Goal: Information Seeking & Learning: Compare options

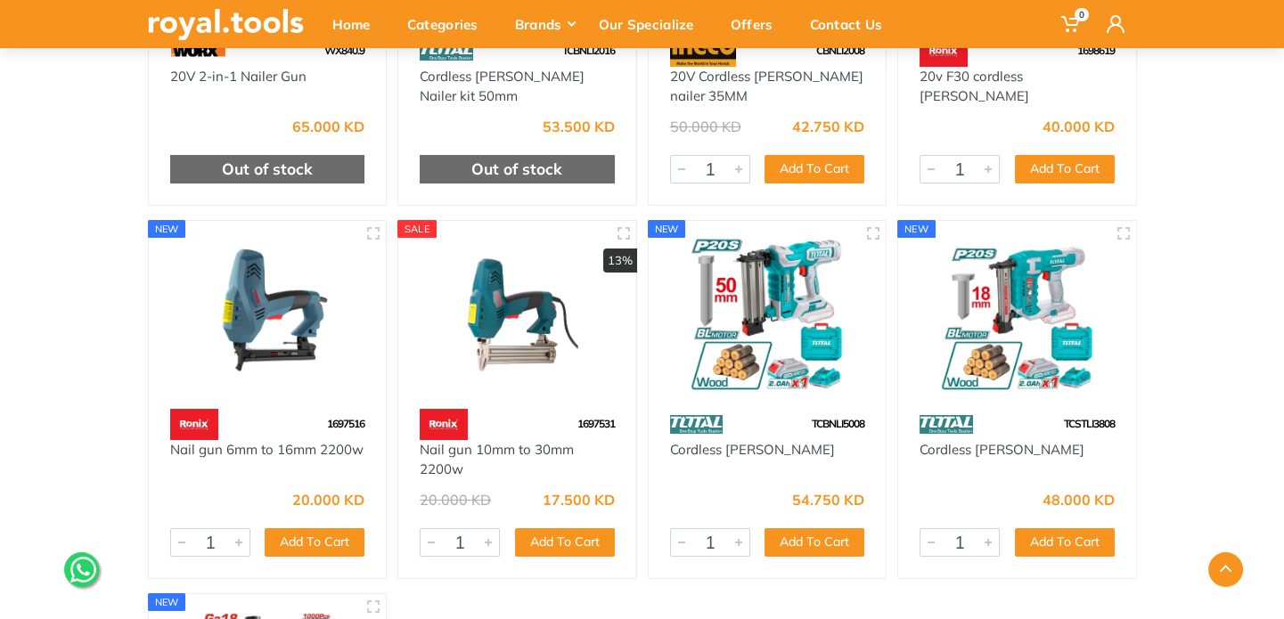
scroll to position [446, 0]
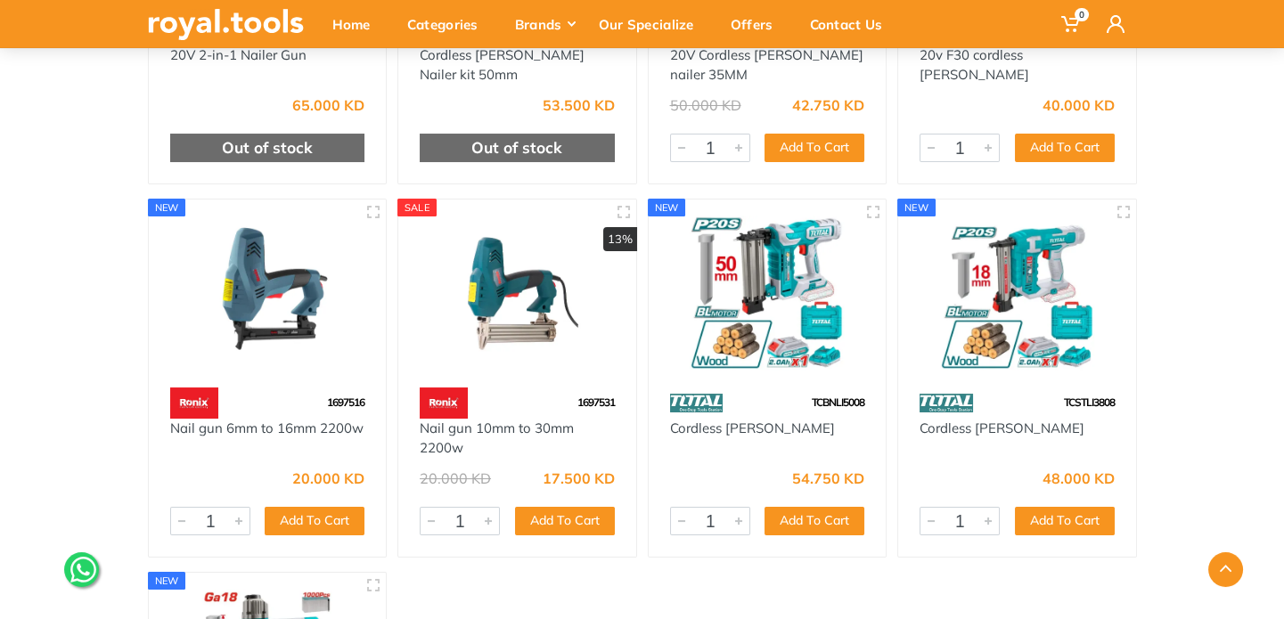
click at [1003, 276] on img at bounding box center [1018, 293] width 206 height 154
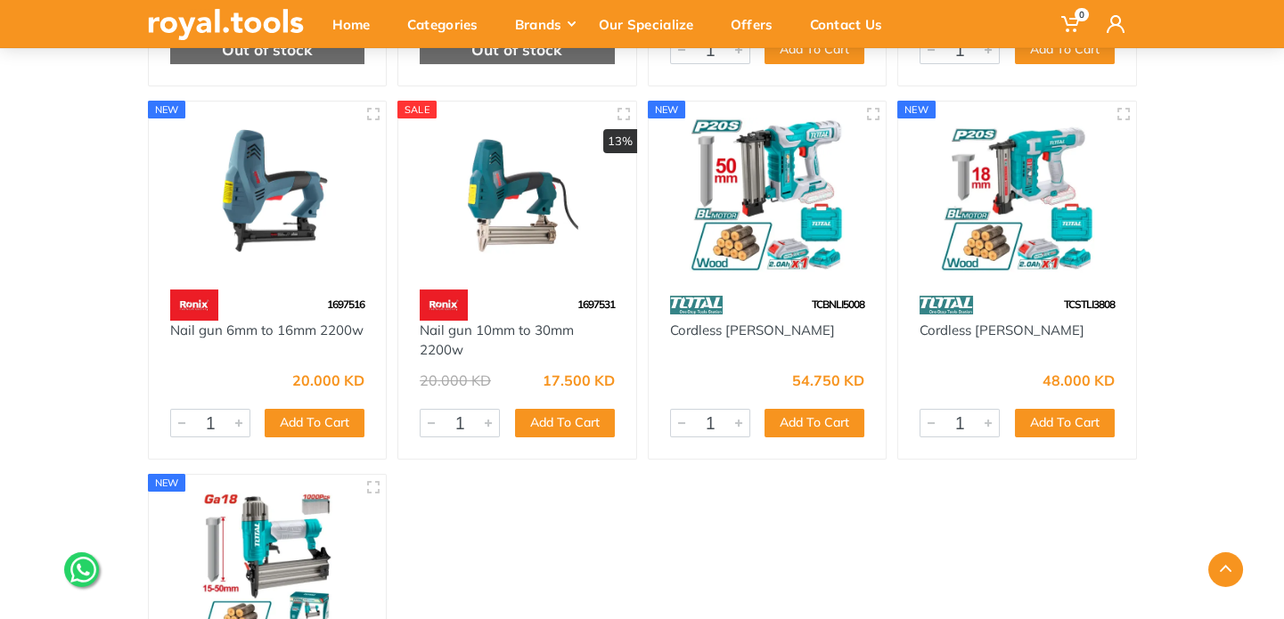
scroll to position [446, 0]
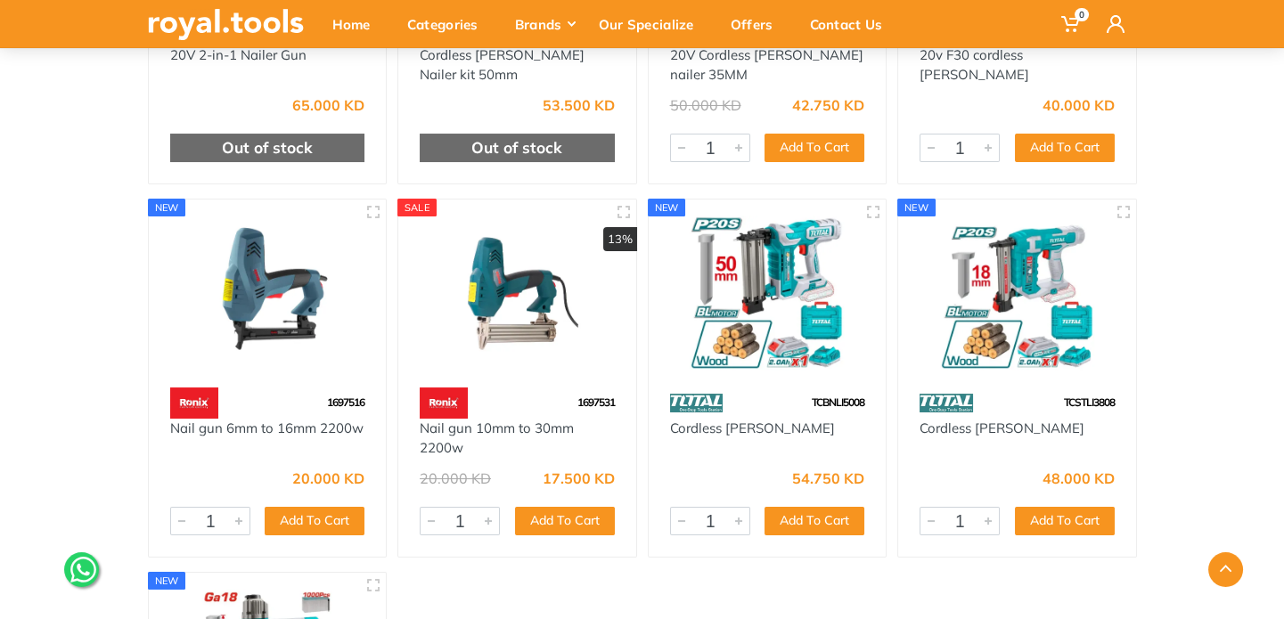
click at [244, 283] on img at bounding box center [268, 293] width 206 height 154
click at [513, 278] on img at bounding box center [517, 293] width 206 height 154
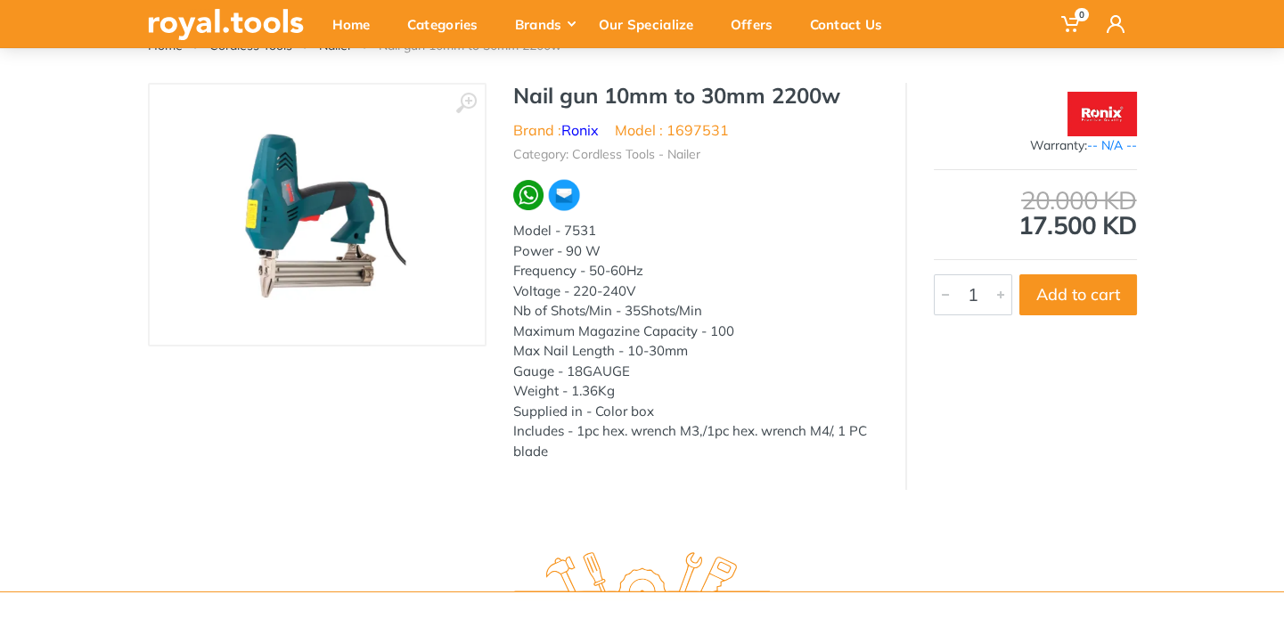
scroll to position [178, 0]
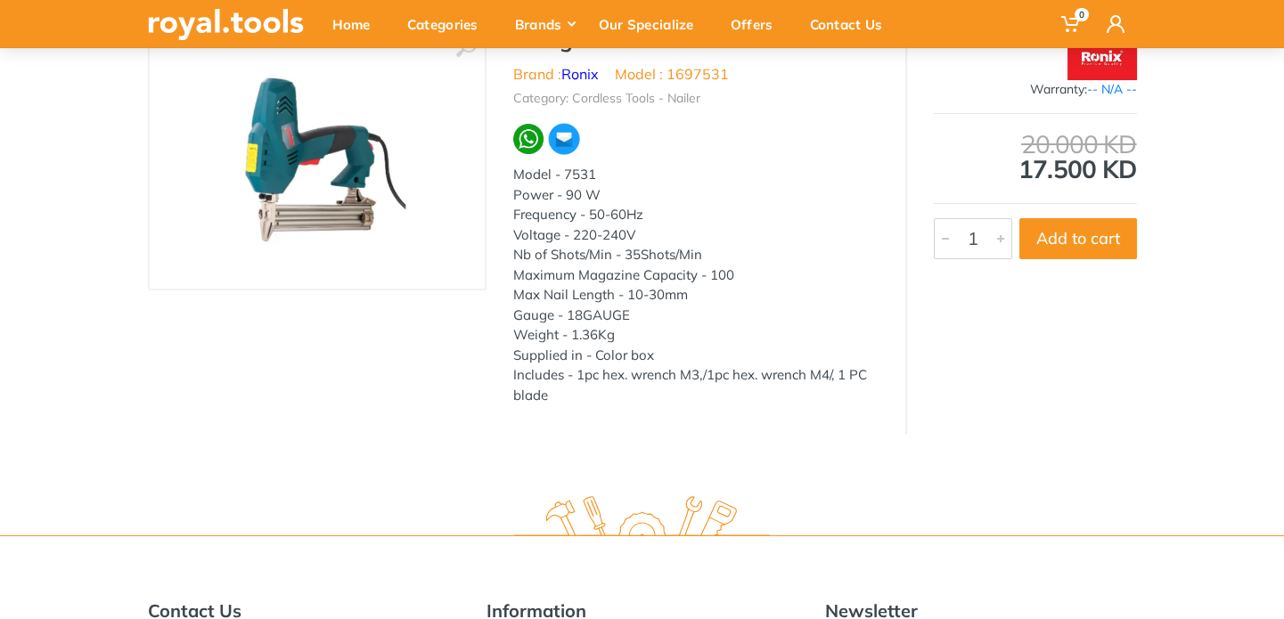
click at [283, 162] on img at bounding box center [317, 158] width 225 height 225
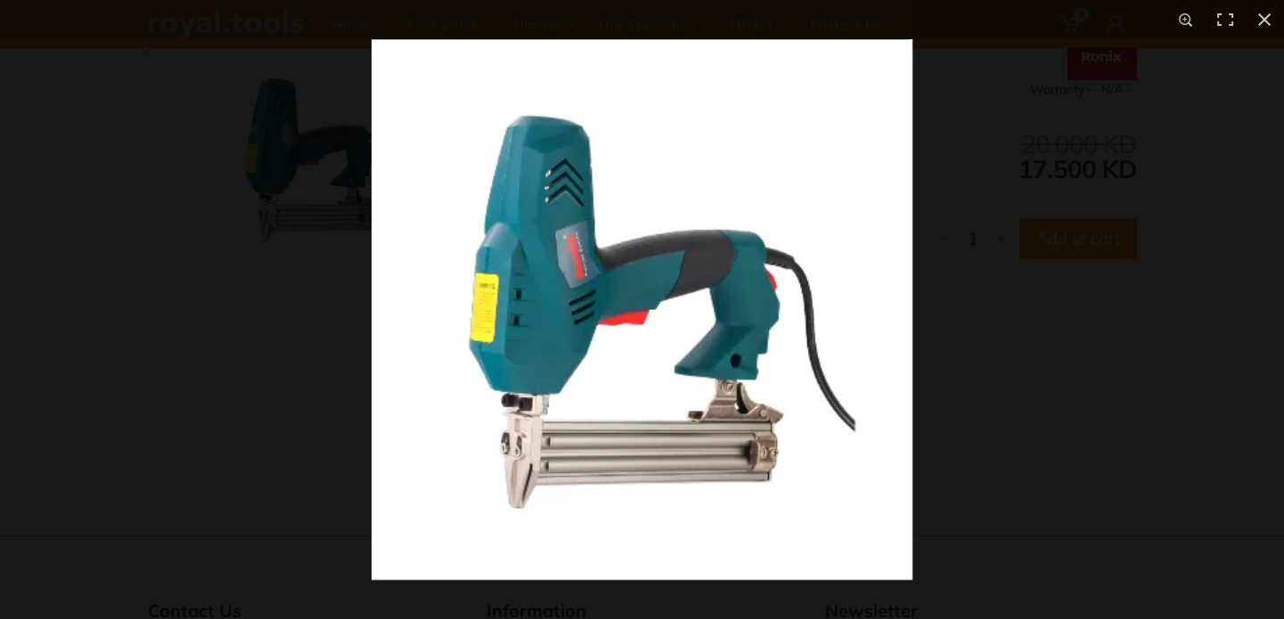
click at [597, 341] on img at bounding box center [642, 309] width 541 height 541
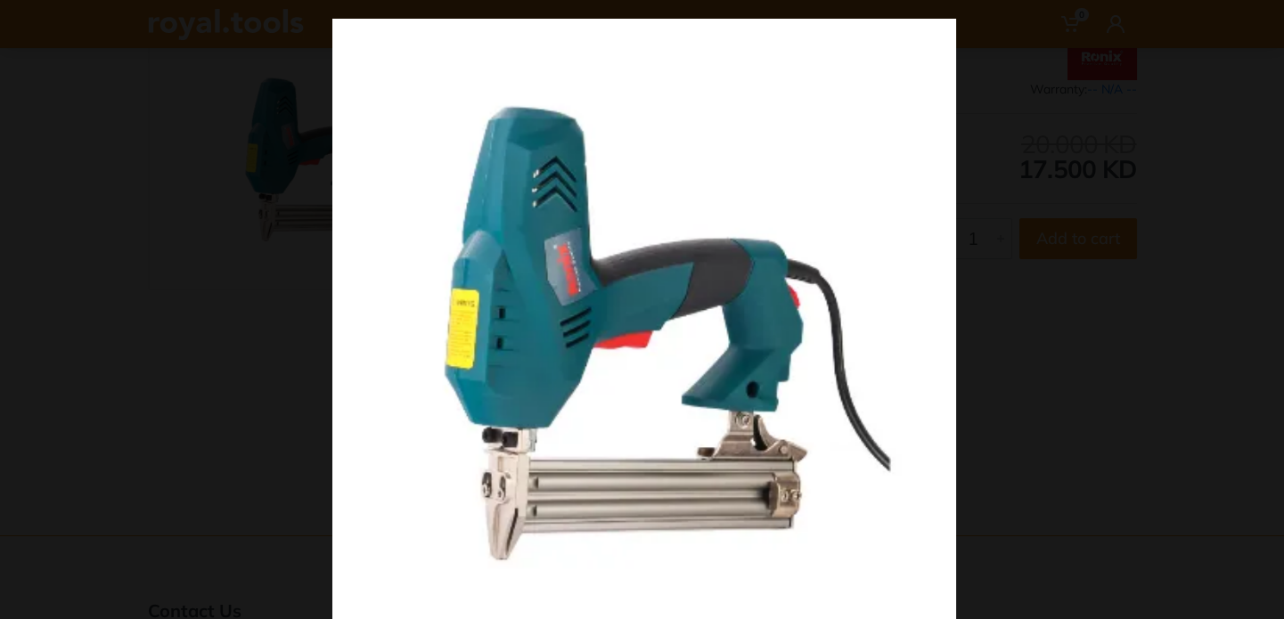
click at [537, 357] on img at bounding box center [644, 331] width 624 height 624
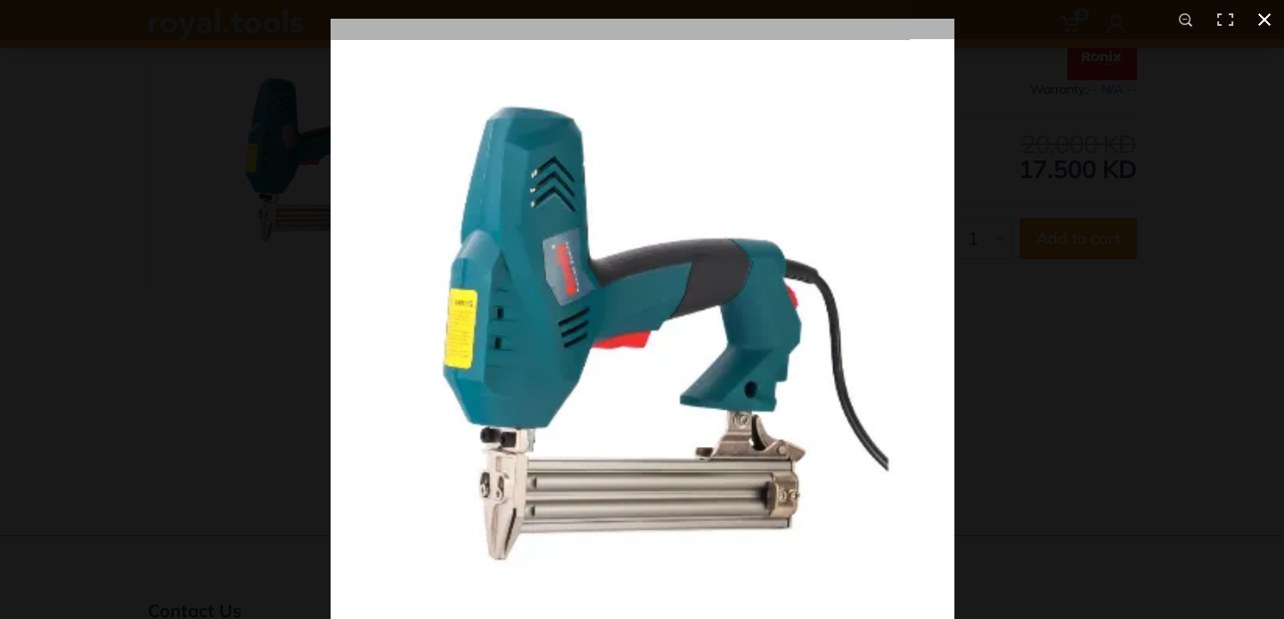
click at [1266, 13] on button at bounding box center [1264, 19] width 39 height 39
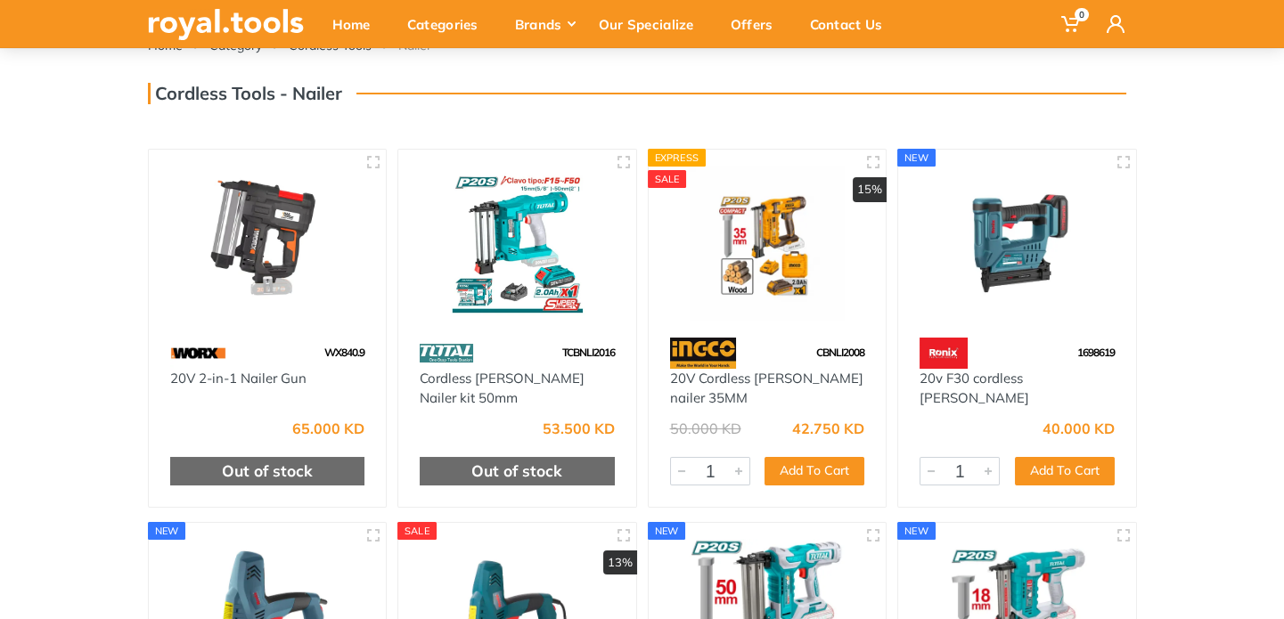
scroll to position [89, 0]
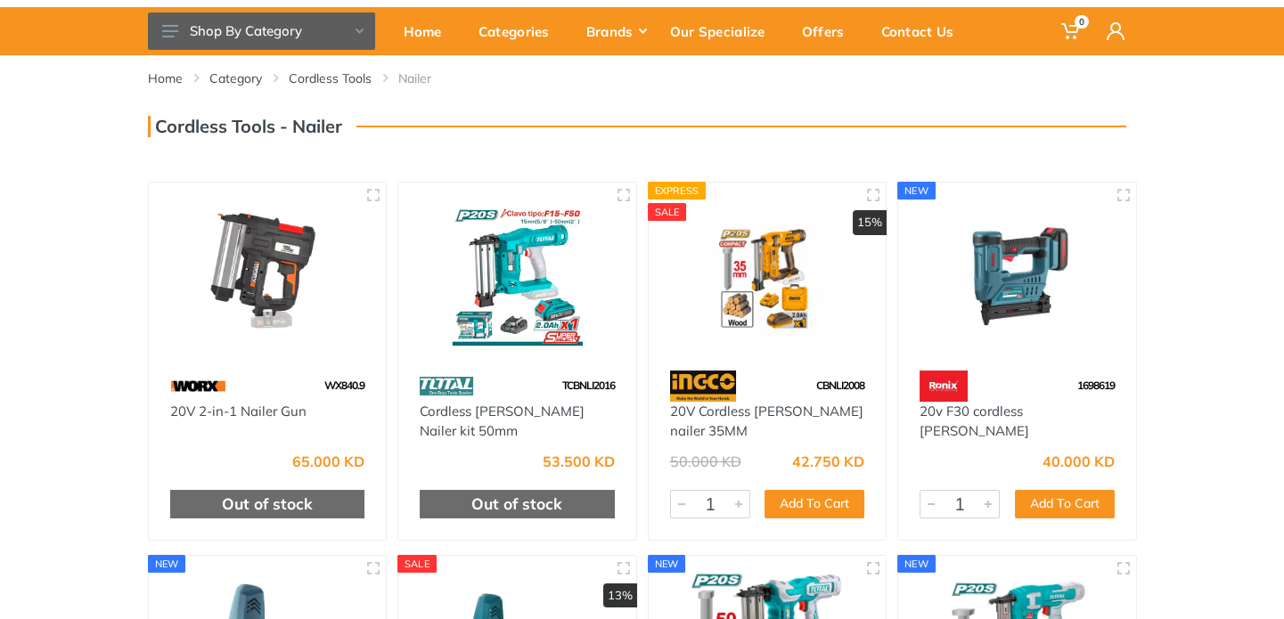
click at [1005, 281] on img at bounding box center [1018, 276] width 206 height 154
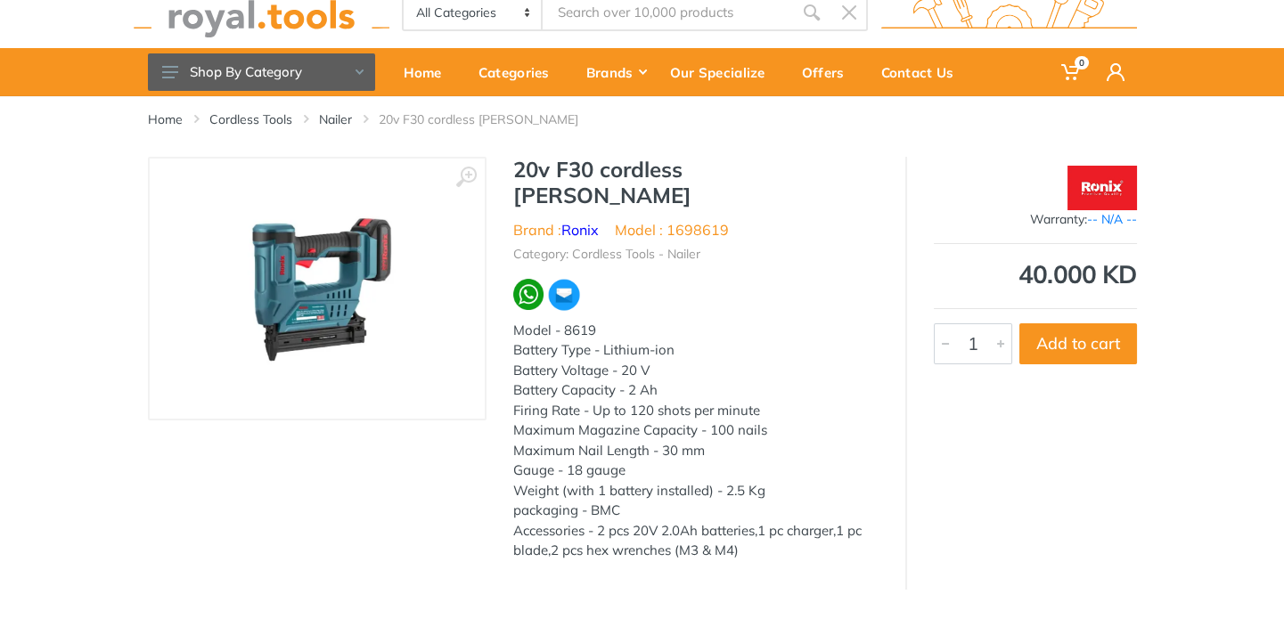
scroll to position [89, 0]
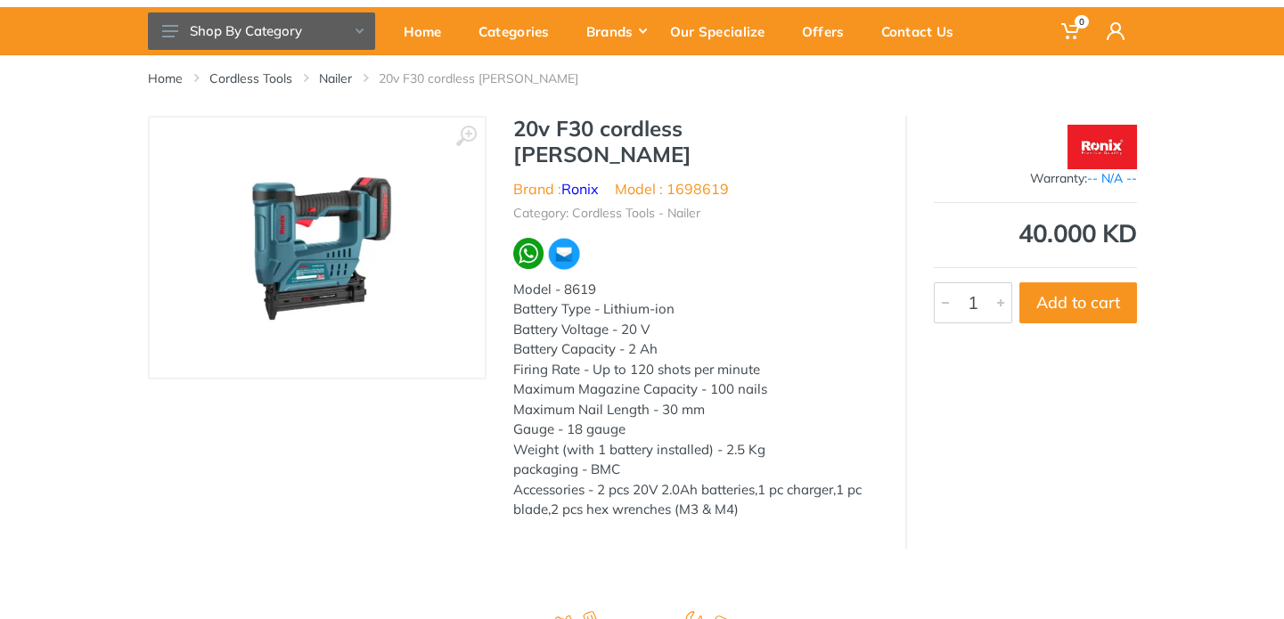
click at [315, 263] on img at bounding box center [317, 247] width 225 height 225
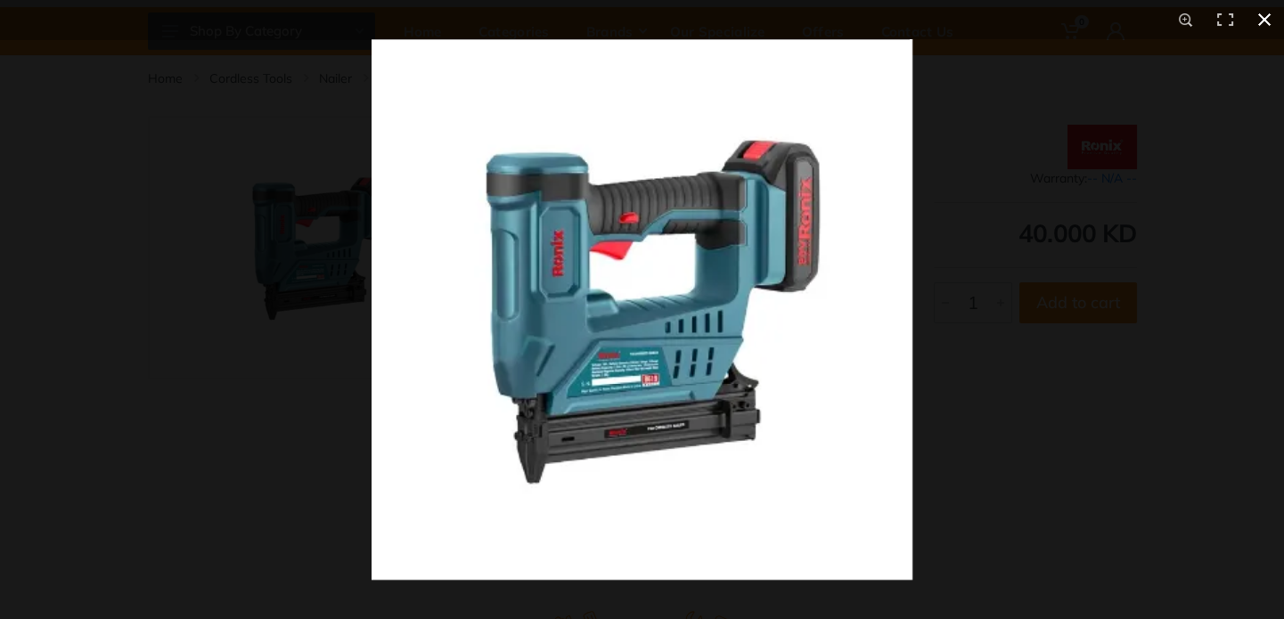
click at [1267, 12] on button at bounding box center [1264, 19] width 39 height 39
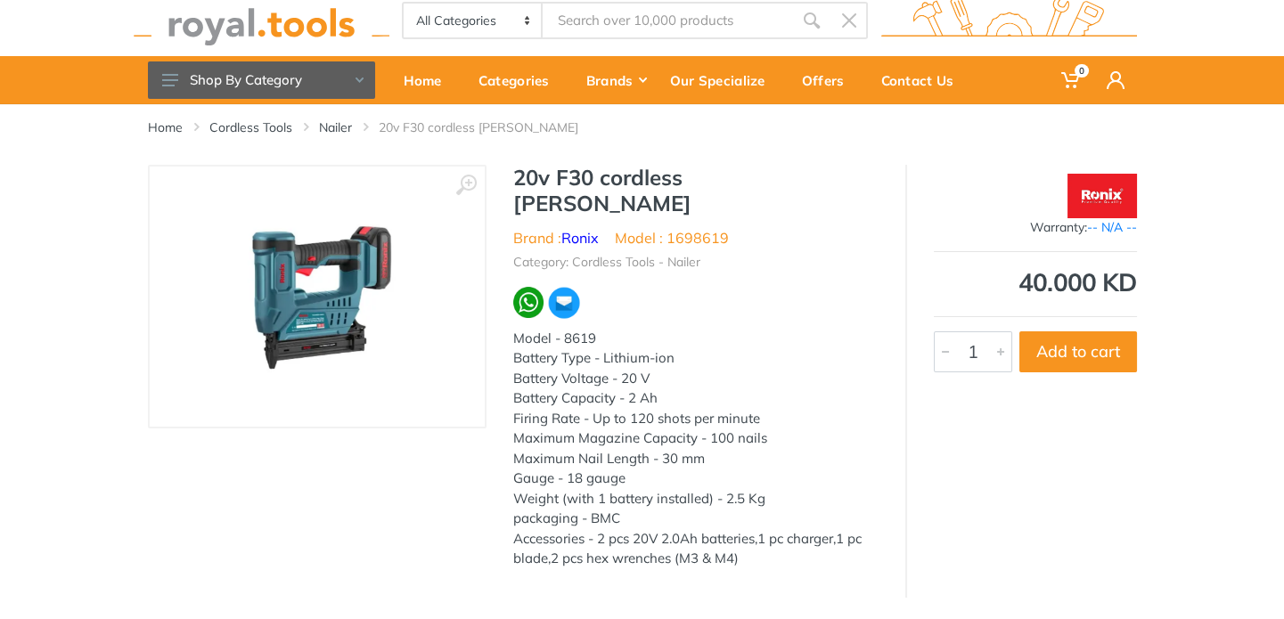
scroll to position [0, 0]
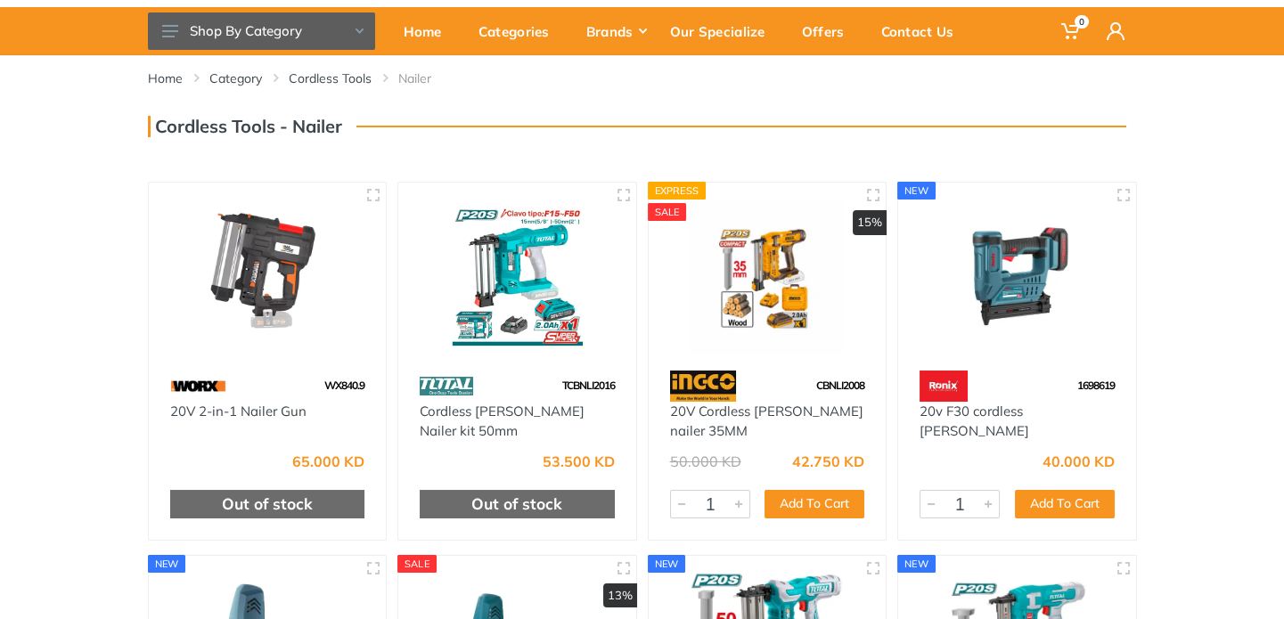
click at [759, 273] on img at bounding box center [768, 276] width 206 height 154
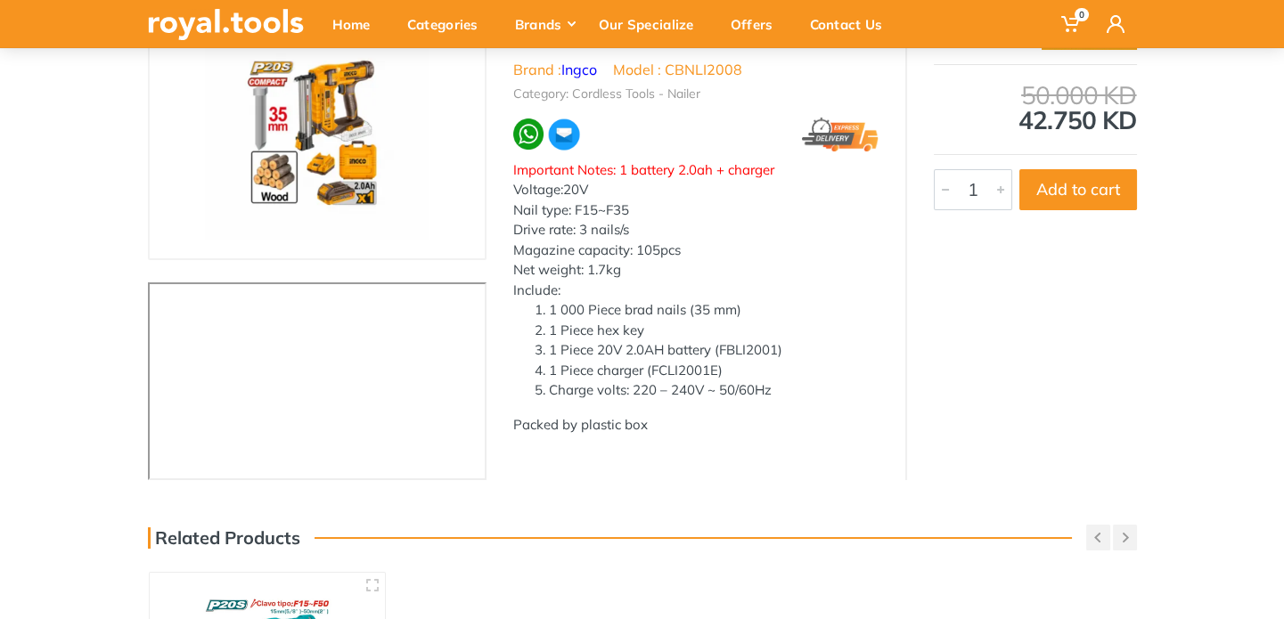
scroll to position [178, 0]
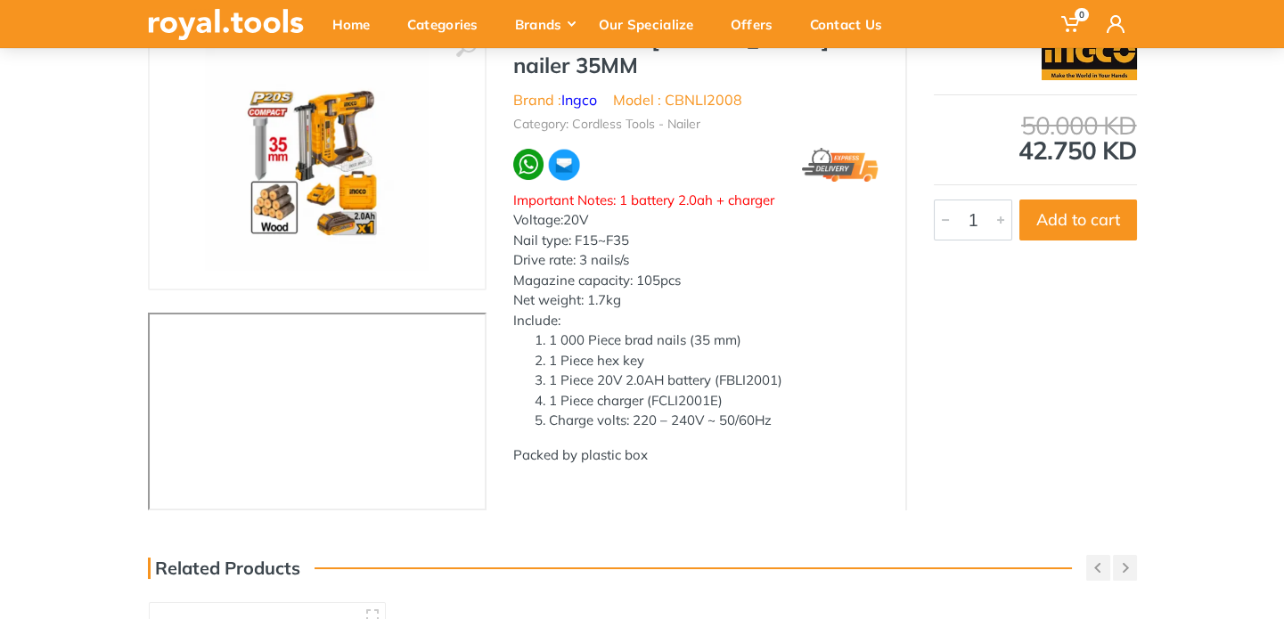
click at [315, 176] on img at bounding box center [317, 158] width 225 height 225
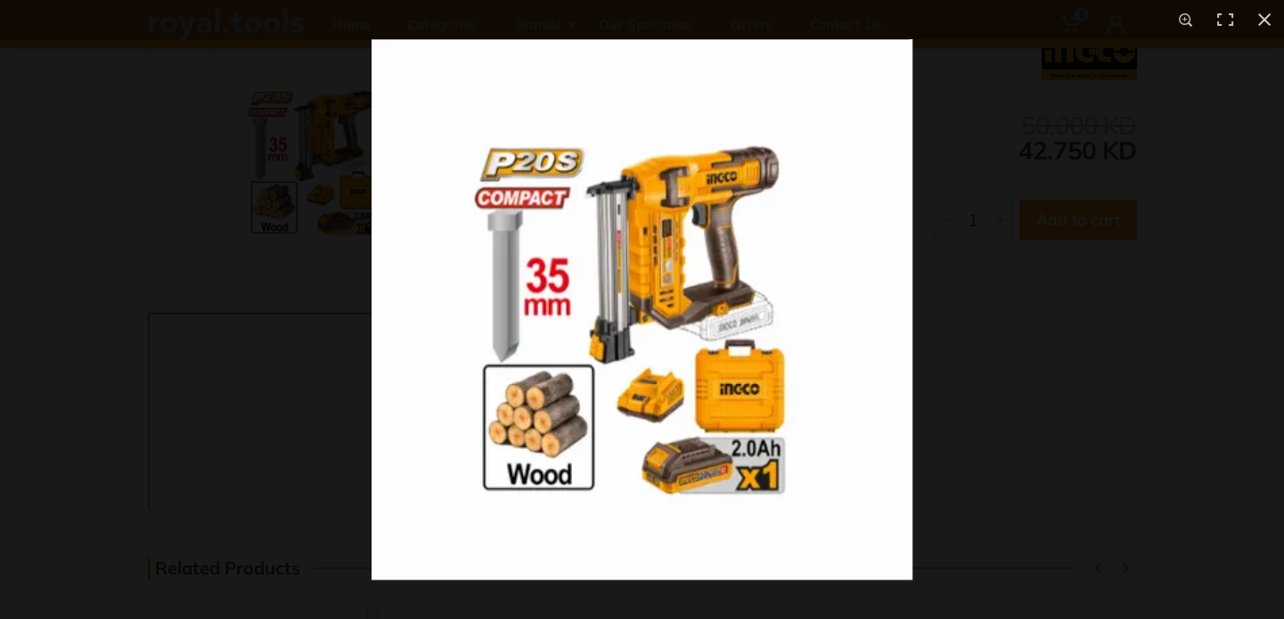
click at [548, 259] on img at bounding box center [642, 309] width 541 height 541
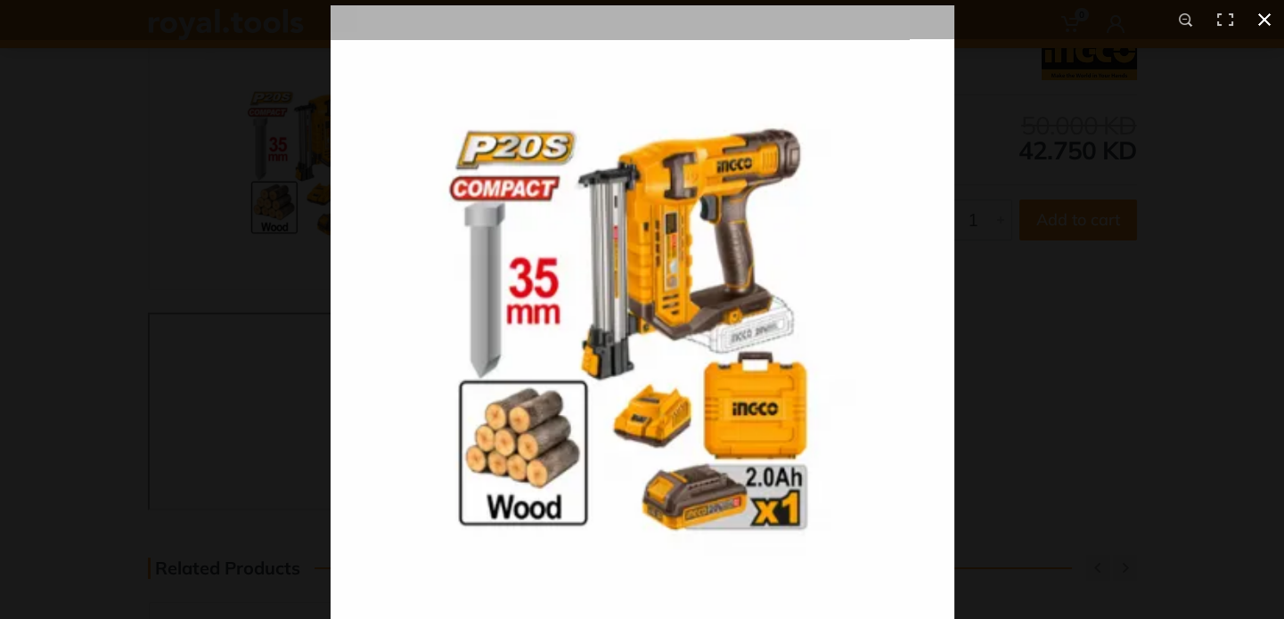
click at [1266, 9] on button at bounding box center [1264, 19] width 39 height 39
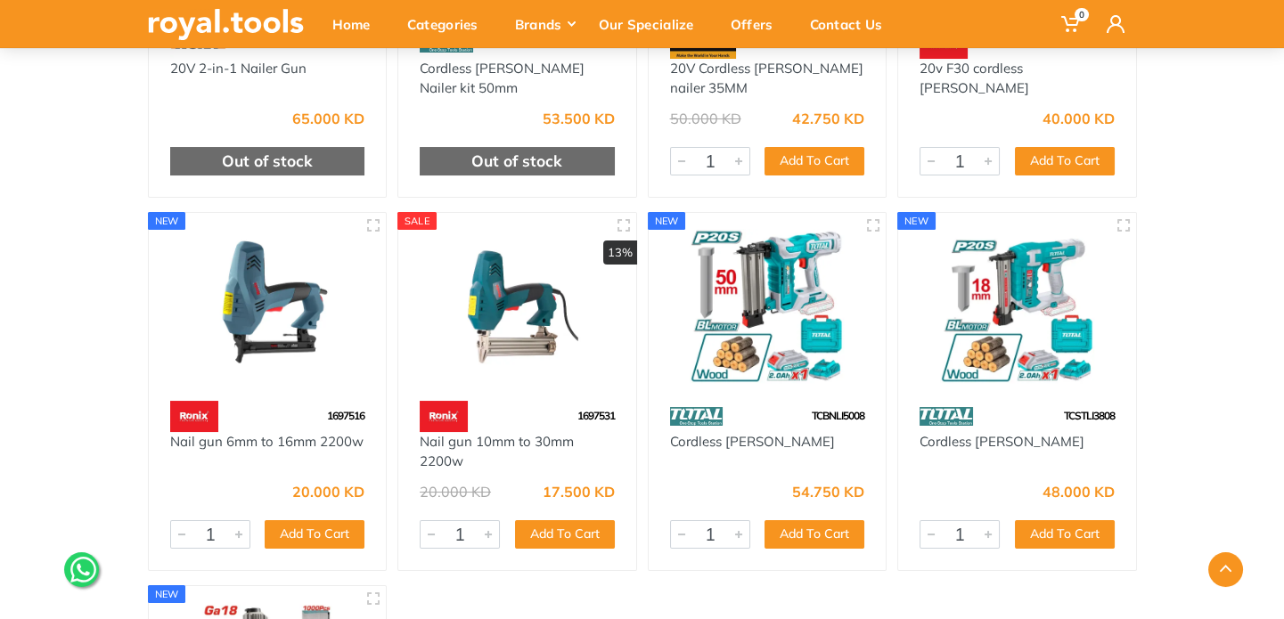
scroll to position [446, 0]
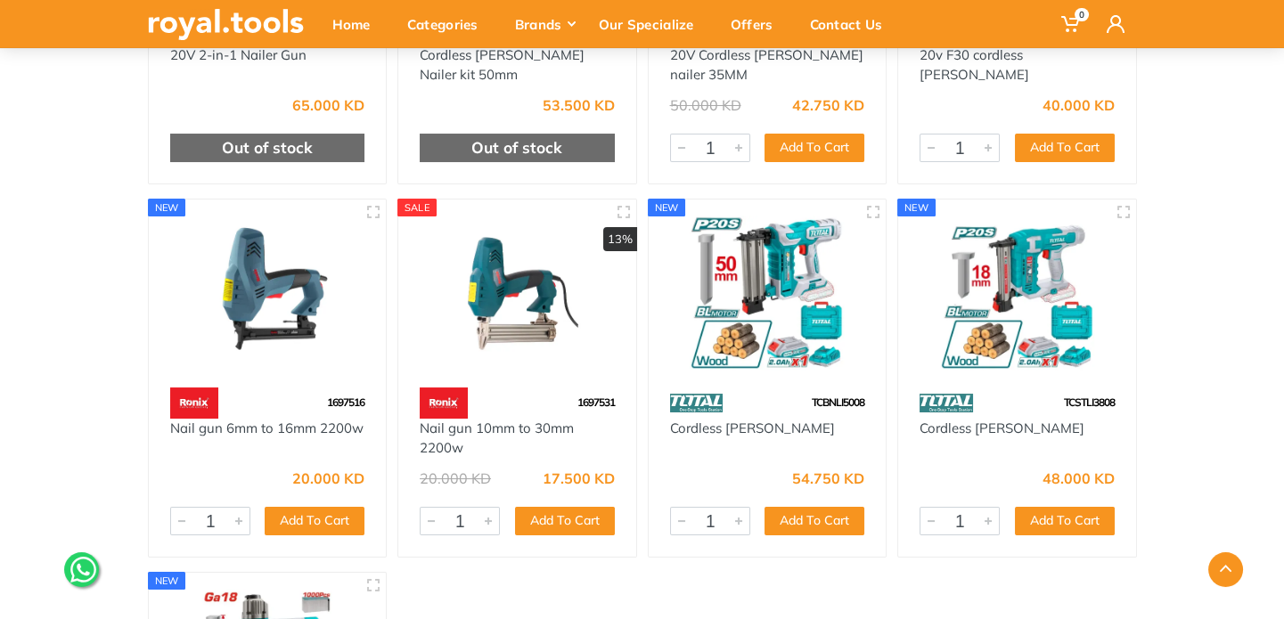
click at [1024, 262] on img at bounding box center [1018, 293] width 206 height 154
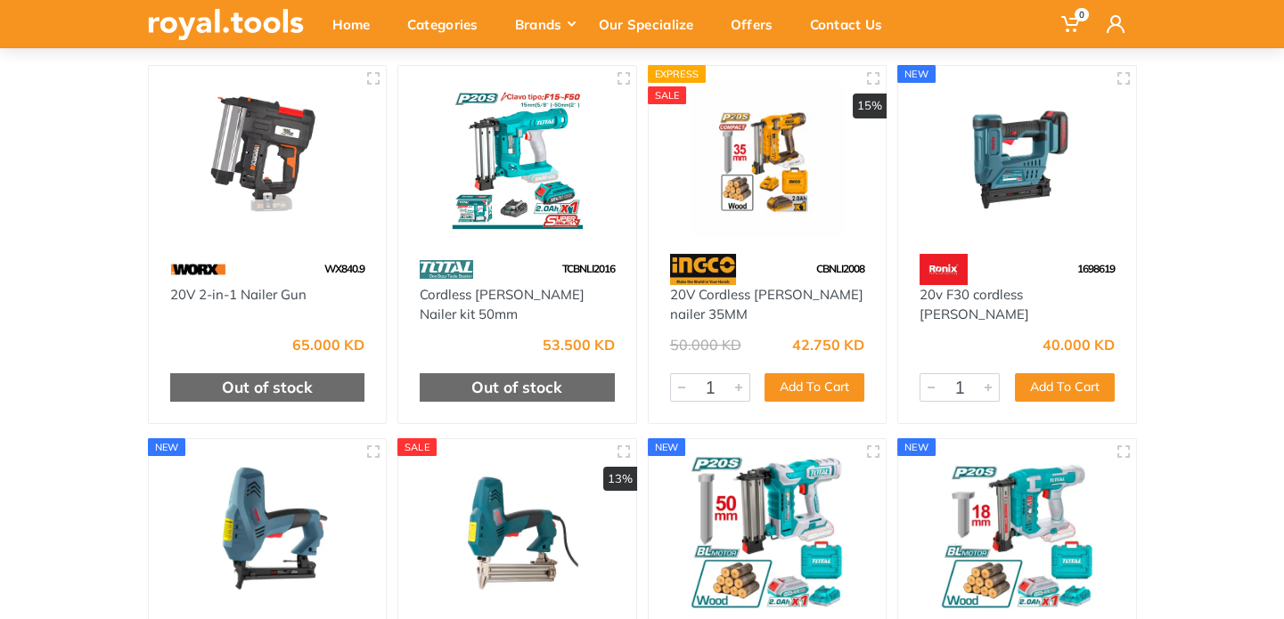
scroll to position [178, 0]
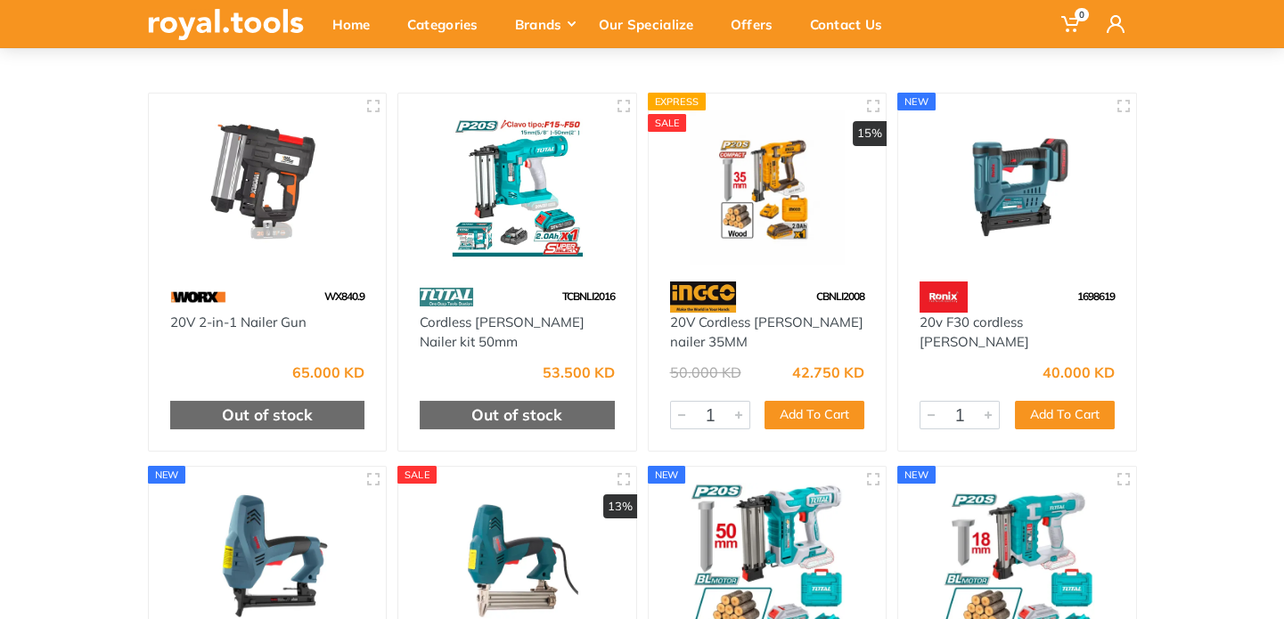
click at [1016, 189] on img at bounding box center [1018, 187] width 206 height 154
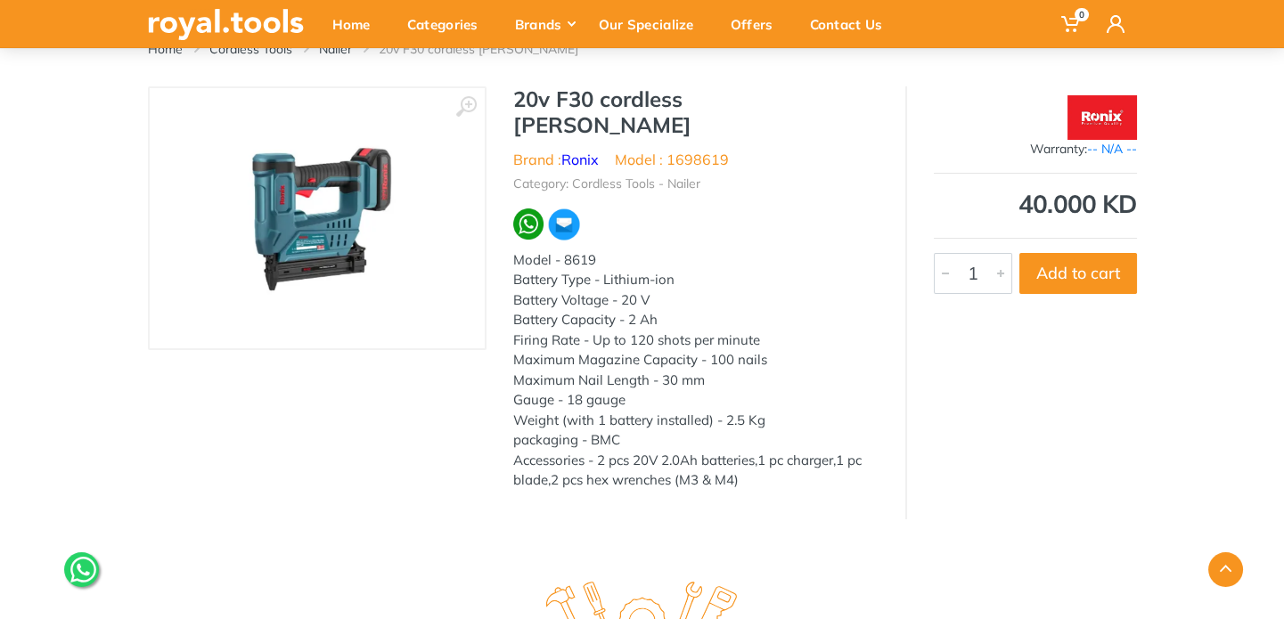
scroll to position [50, 0]
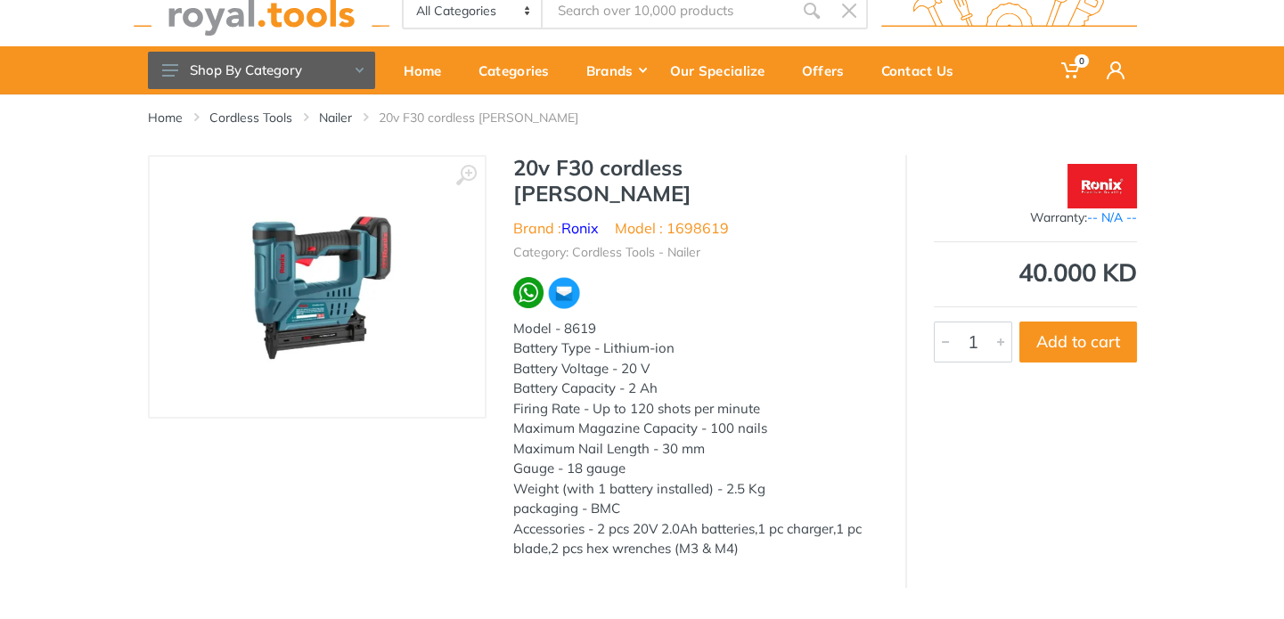
click at [321, 289] on img at bounding box center [317, 287] width 225 height 225
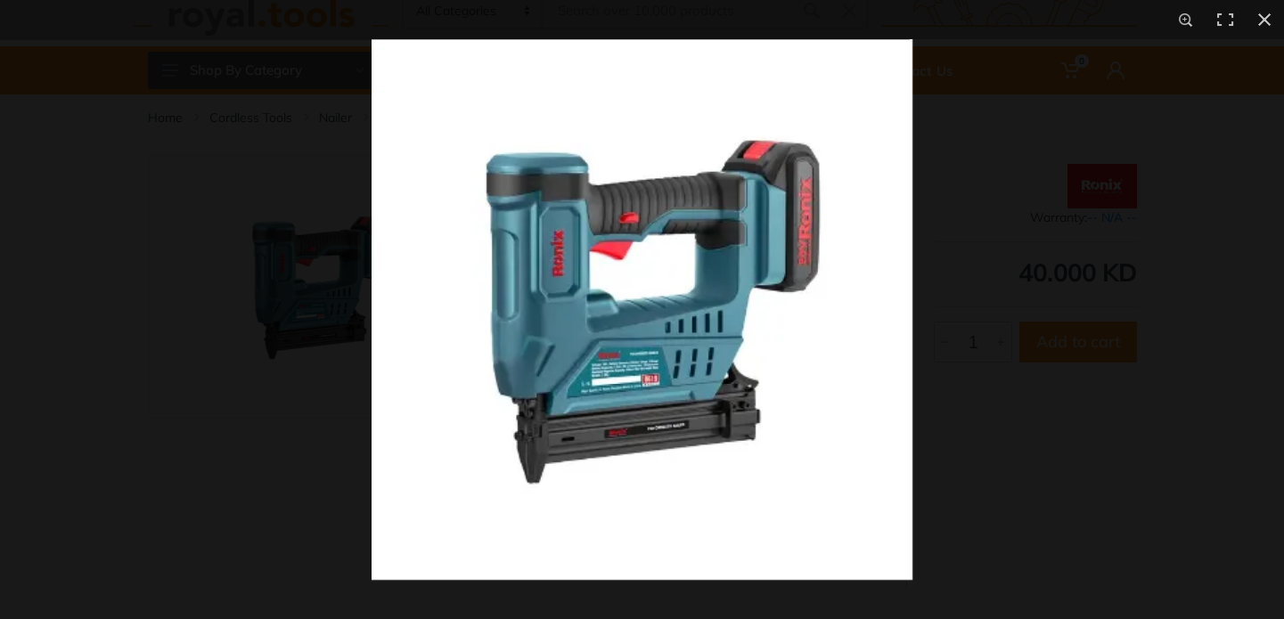
click at [623, 440] on img at bounding box center [642, 309] width 541 height 541
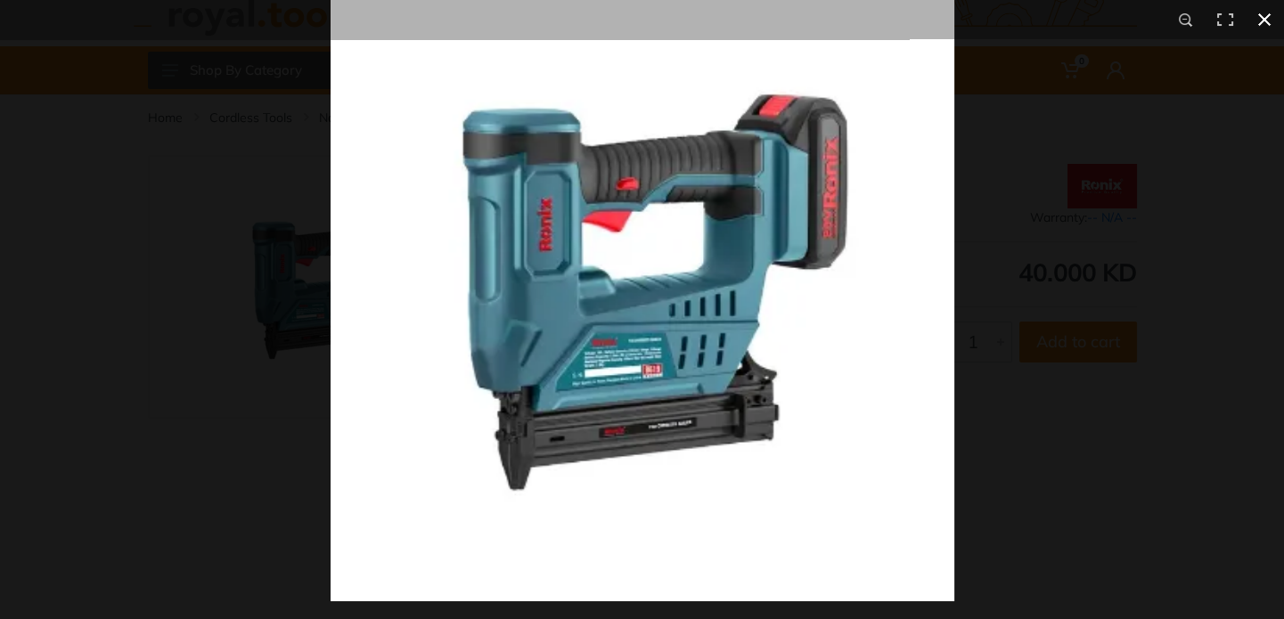
click at [1268, 14] on button at bounding box center [1264, 19] width 39 height 39
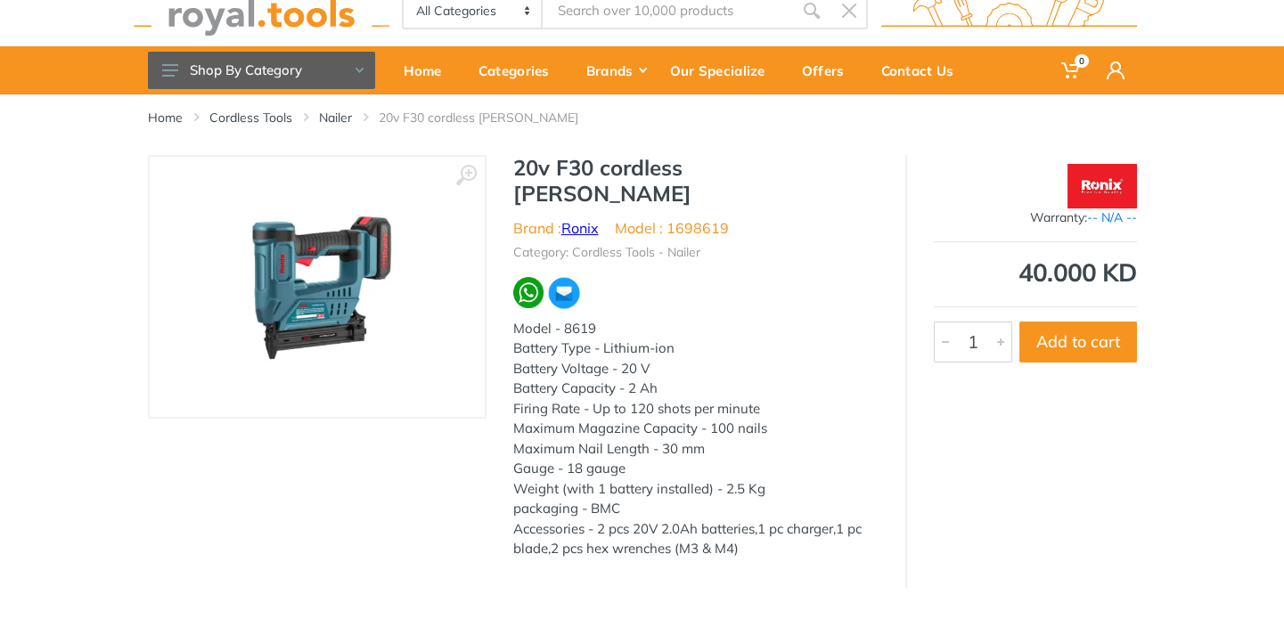
click at [578, 219] on link "Ronix" at bounding box center [580, 228] width 37 height 18
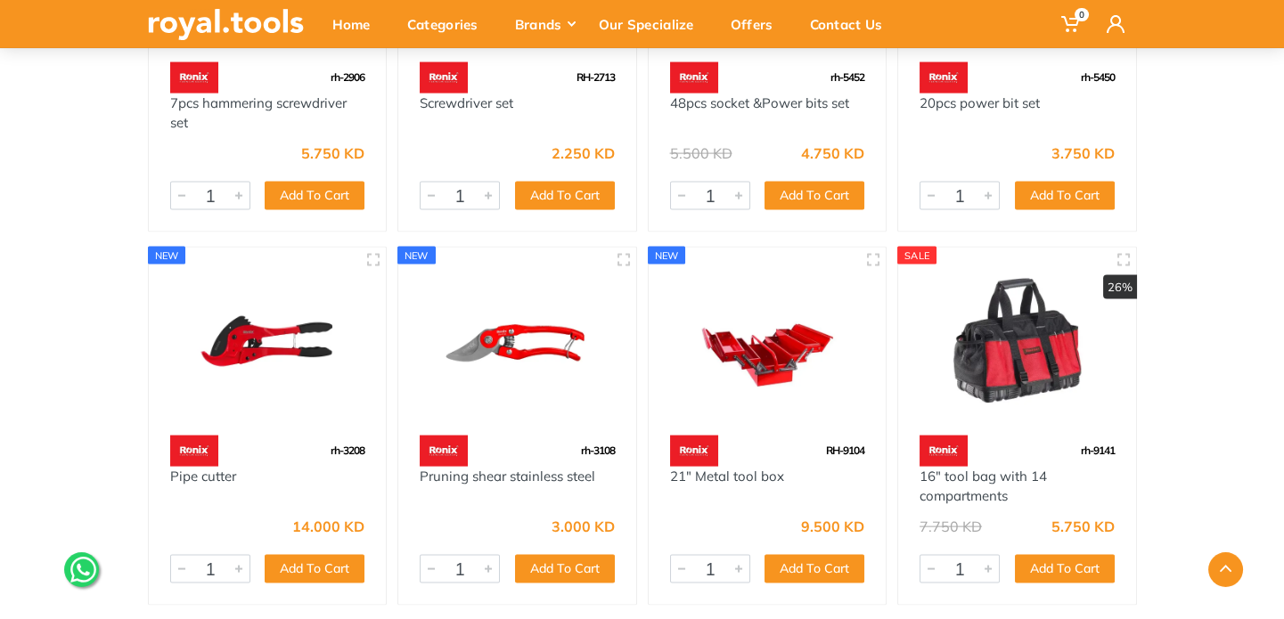
scroll to position [8022, 0]
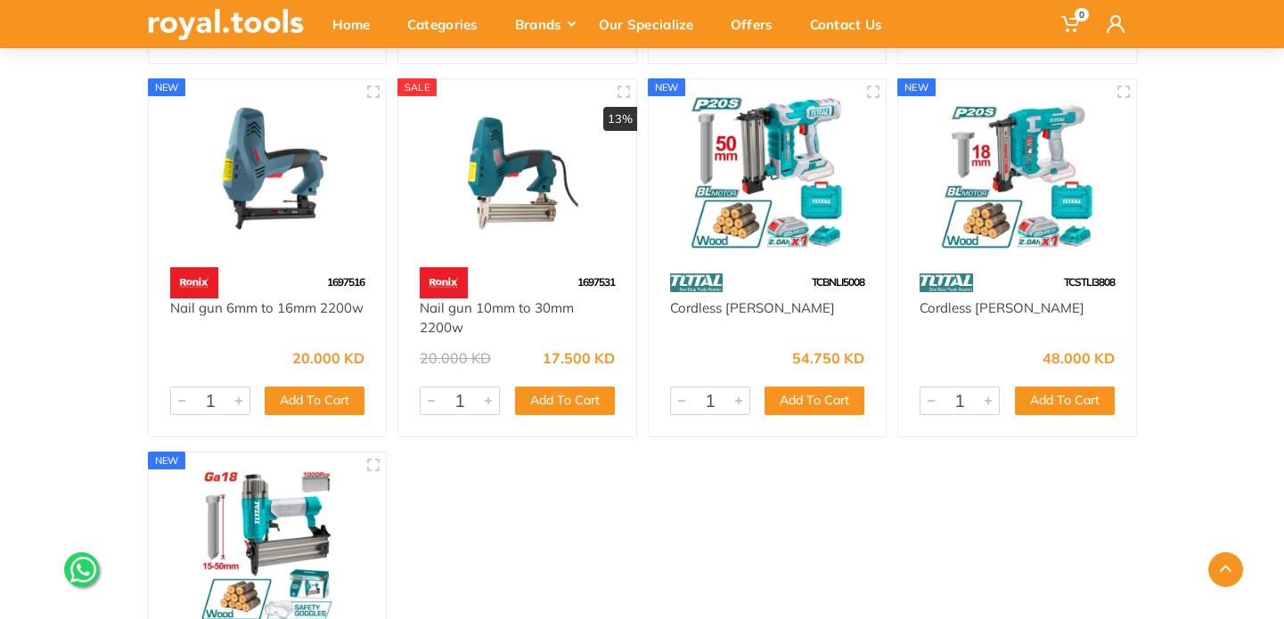
scroll to position [535, 0]
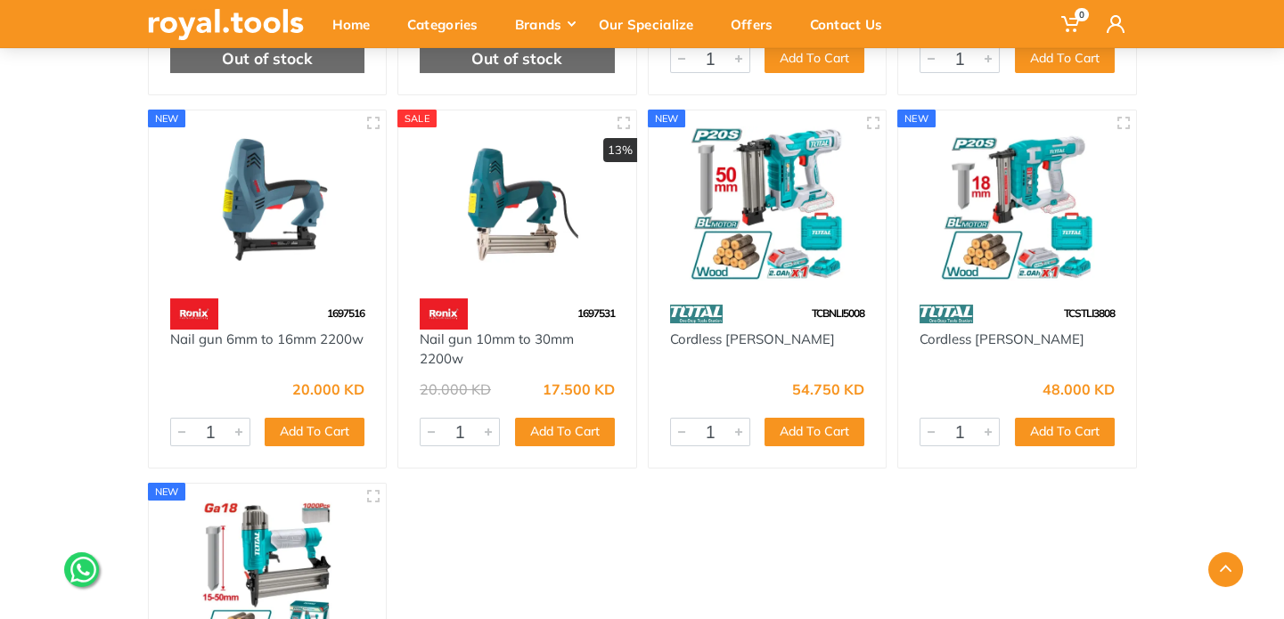
click at [768, 184] on img at bounding box center [768, 204] width 206 height 154
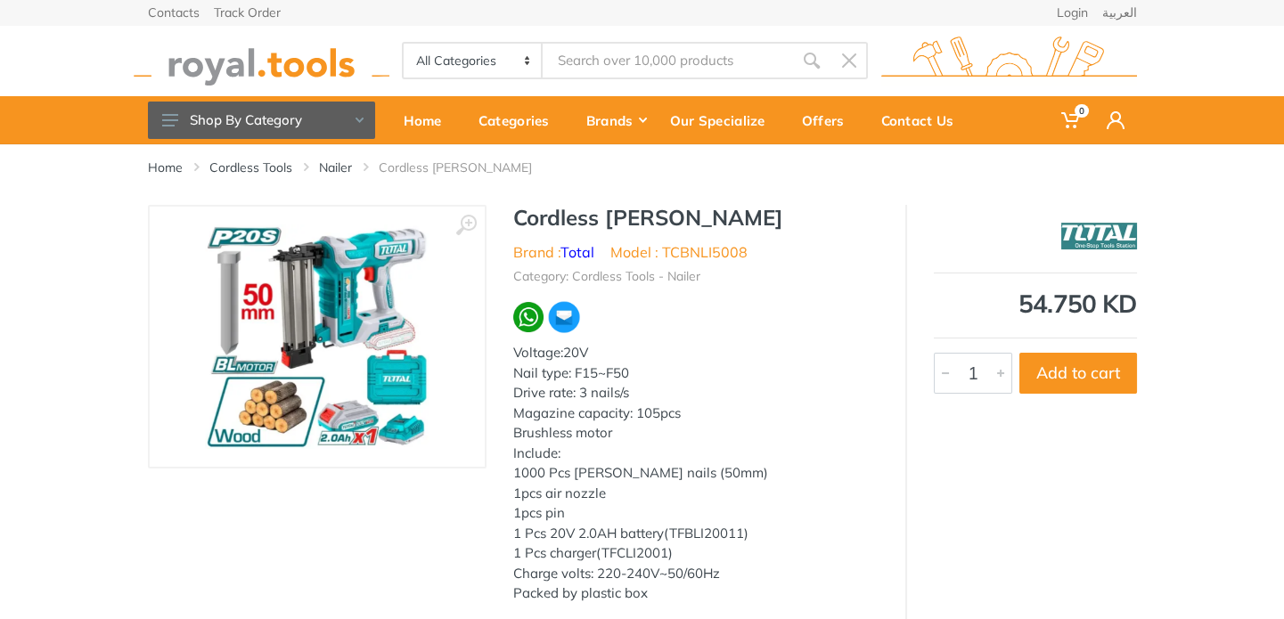
click at [300, 287] on img at bounding box center [317, 337] width 225 height 225
drag, startPoint x: 664, startPoint y: 250, endPoint x: 751, endPoint y: 248, distance: 86.5
click at [751, 248] on ul "Brand : Total Model : TCBNLI5008" at bounding box center [695, 252] width 365 height 21
copy li "TCBNLI5008"
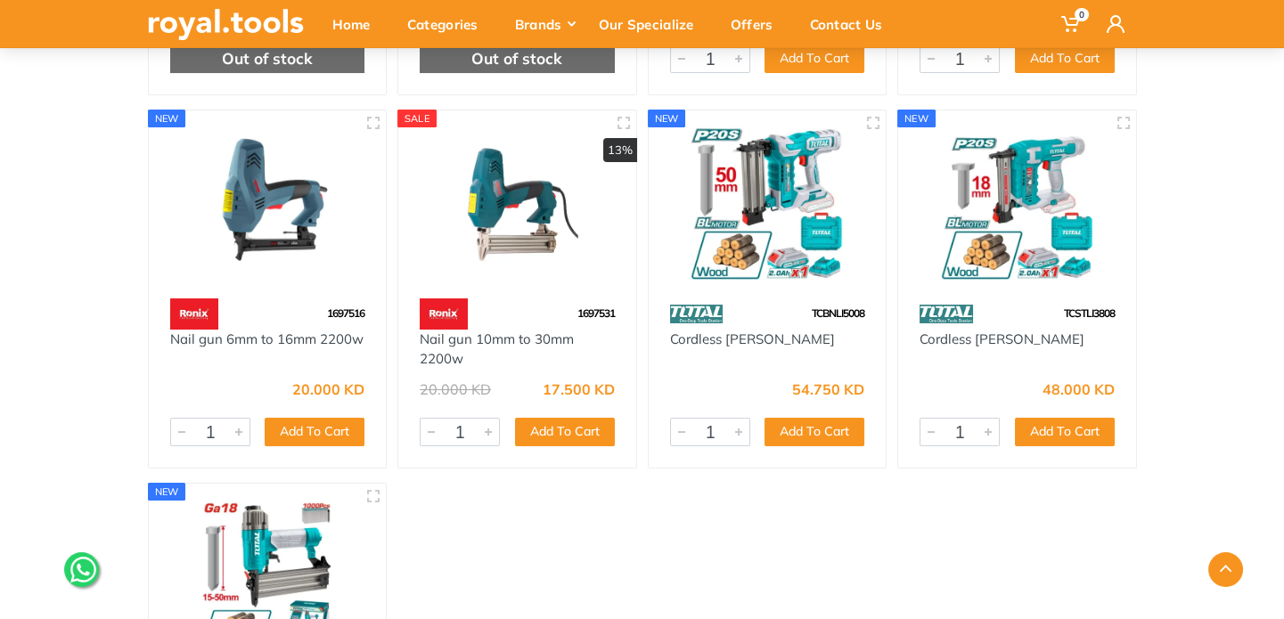
click at [1016, 195] on img at bounding box center [1018, 204] width 206 height 154
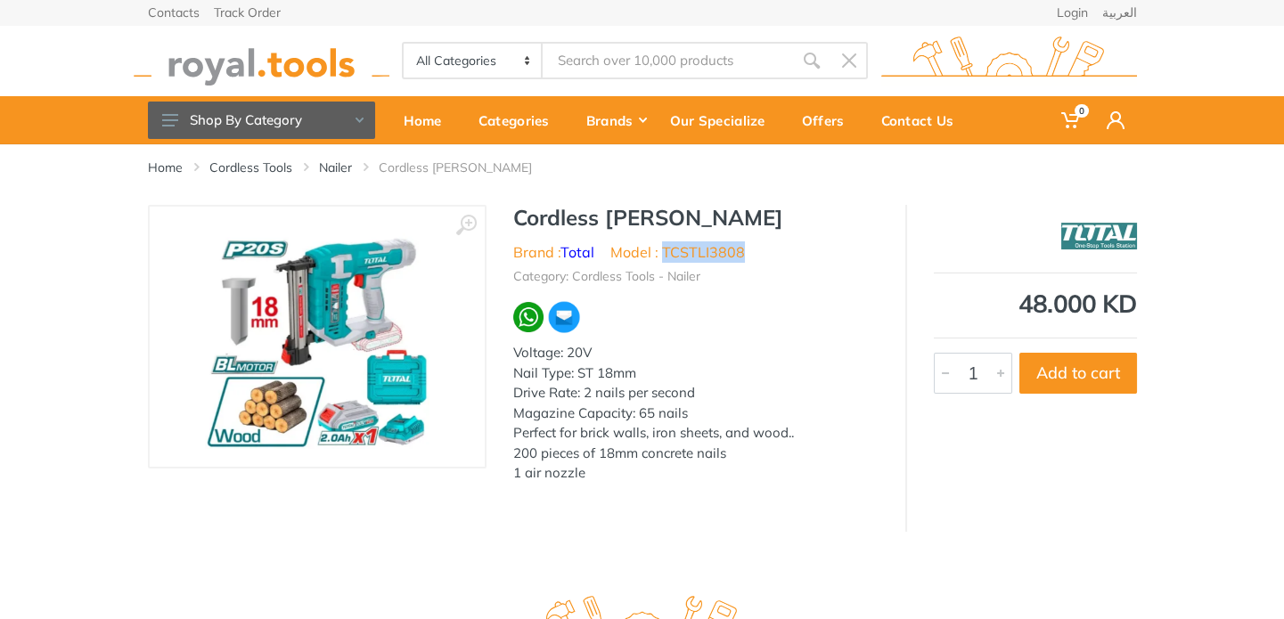
drag, startPoint x: 661, startPoint y: 248, endPoint x: 767, endPoint y: 250, distance: 105.2
click at [767, 250] on ul "Brand : Total Model : TCSTLI3808" at bounding box center [695, 252] width 365 height 21
copy li "TCSTLI3808"
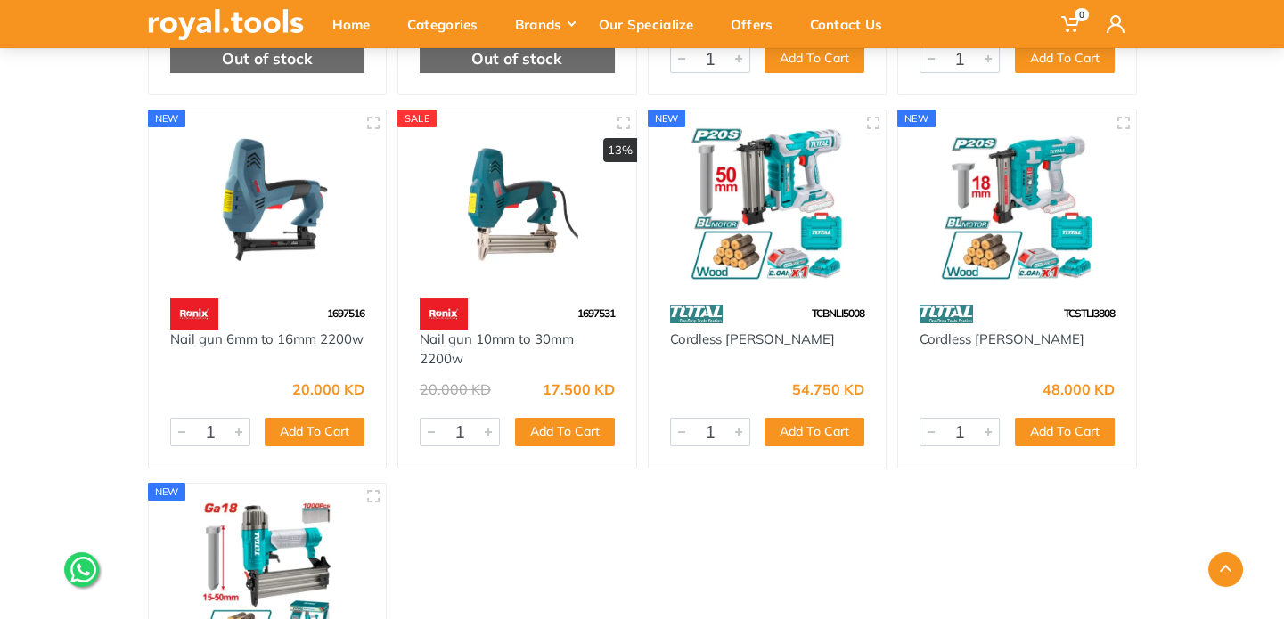
click at [252, 193] on img at bounding box center [268, 204] width 206 height 154
click at [513, 239] on img at bounding box center [517, 204] width 206 height 154
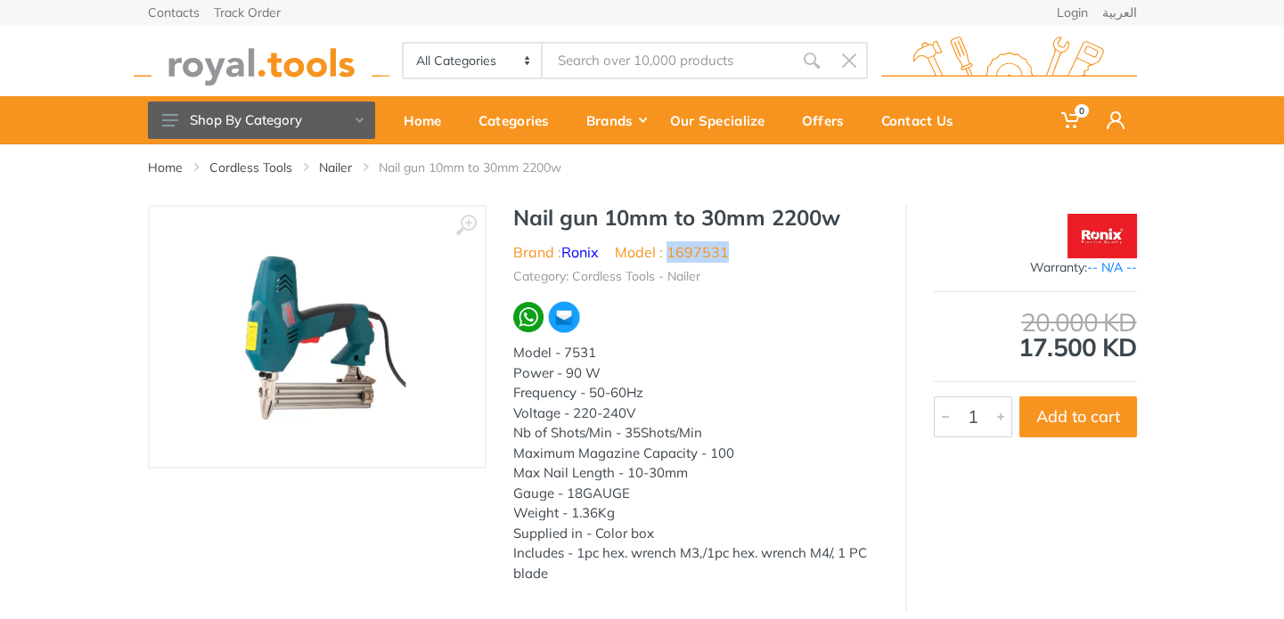
drag, startPoint x: 669, startPoint y: 251, endPoint x: 737, endPoint y: 247, distance: 67.9
click at [737, 247] on ul "Brand : Ronix Model : 1697531" at bounding box center [695, 252] width 365 height 21
copy li "1697531"
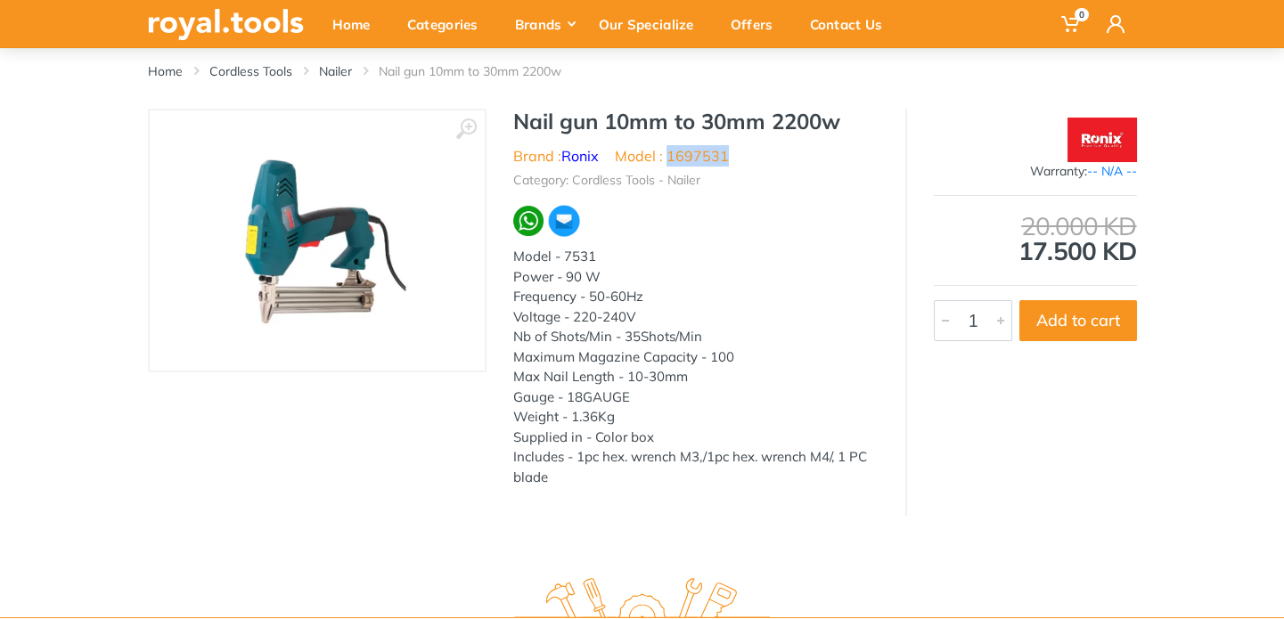
scroll to position [178, 0]
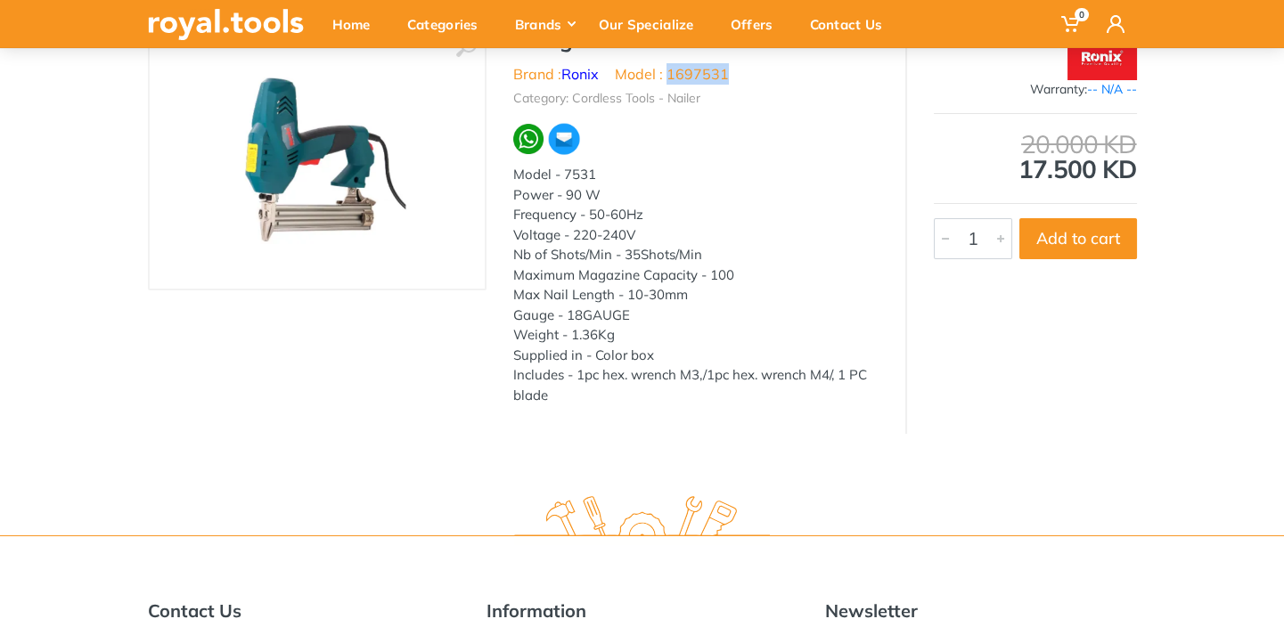
click at [304, 217] on img at bounding box center [317, 158] width 225 height 225
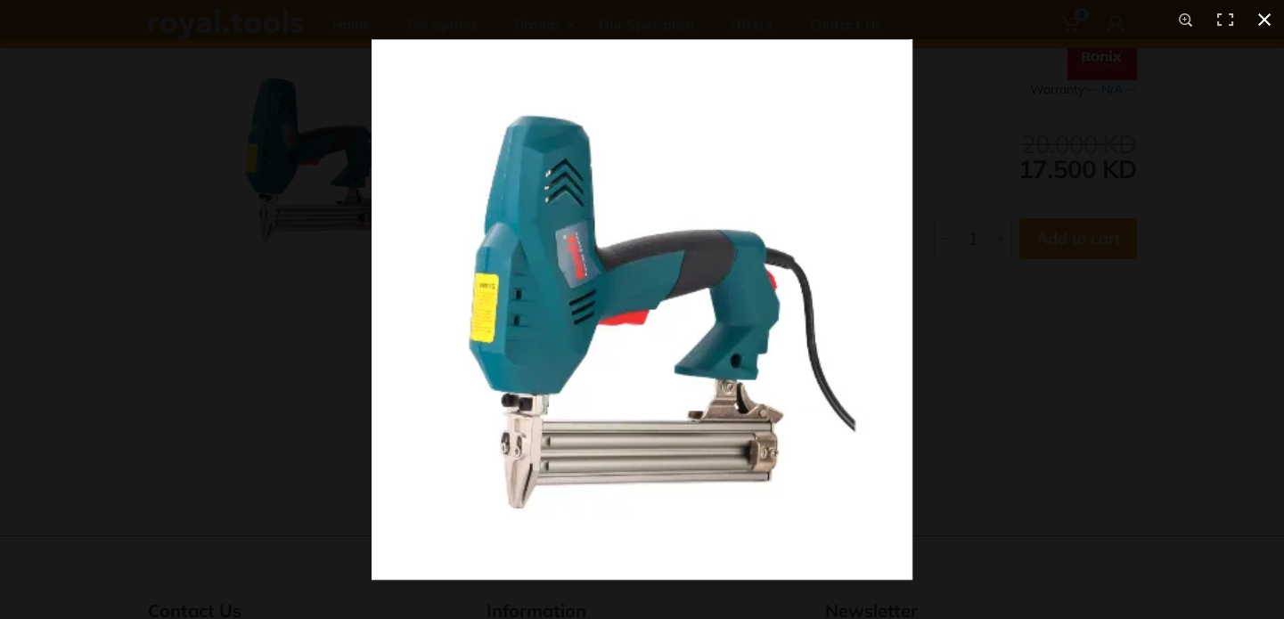
click at [1266, 18] on button at bounding box center [1264, 19] width 39 height 39
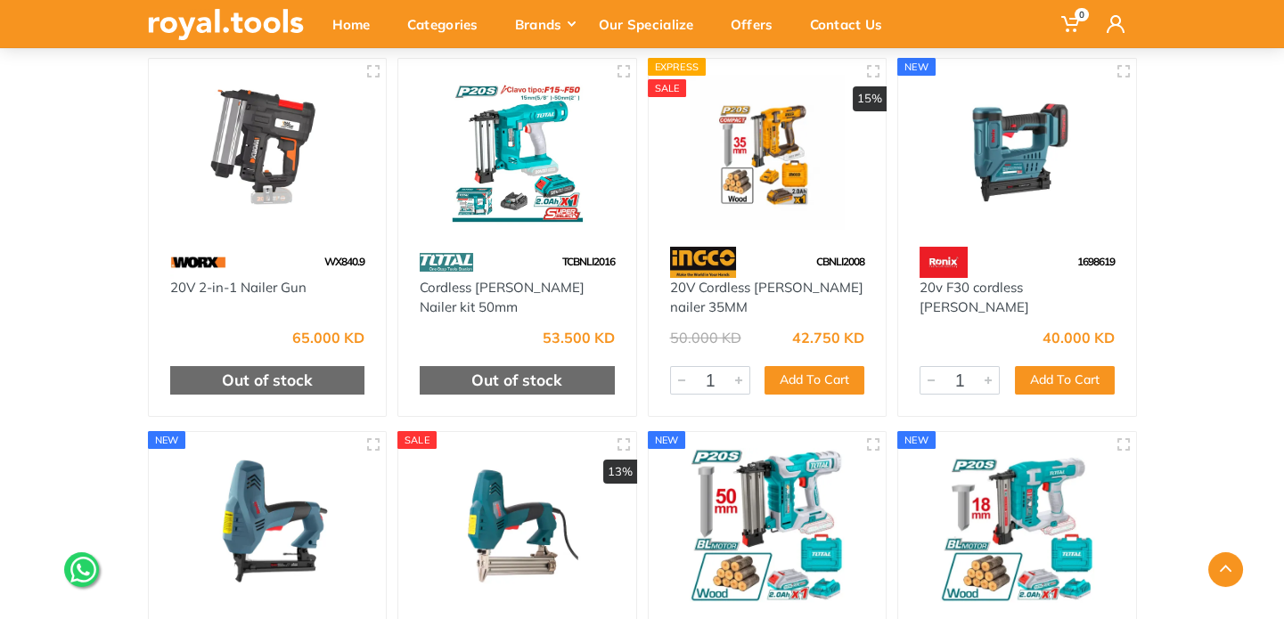
scroll to position [178, 0]
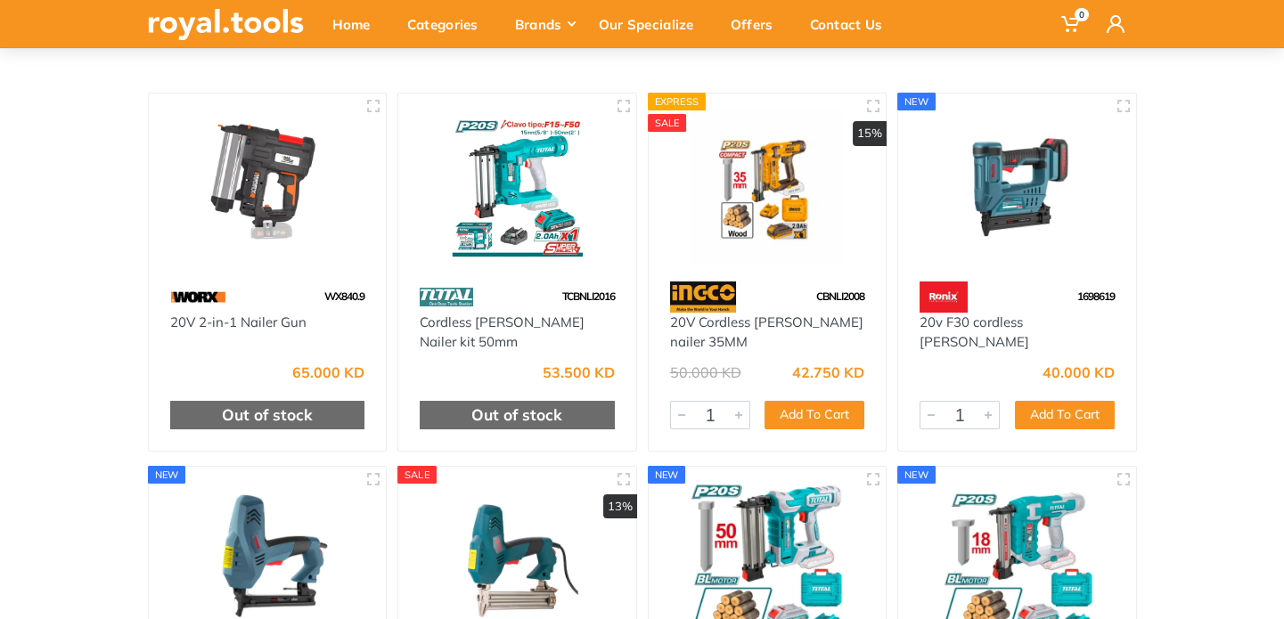
click at [1015, 193] on img at bounding box center [1018, 187] width 206 height 154
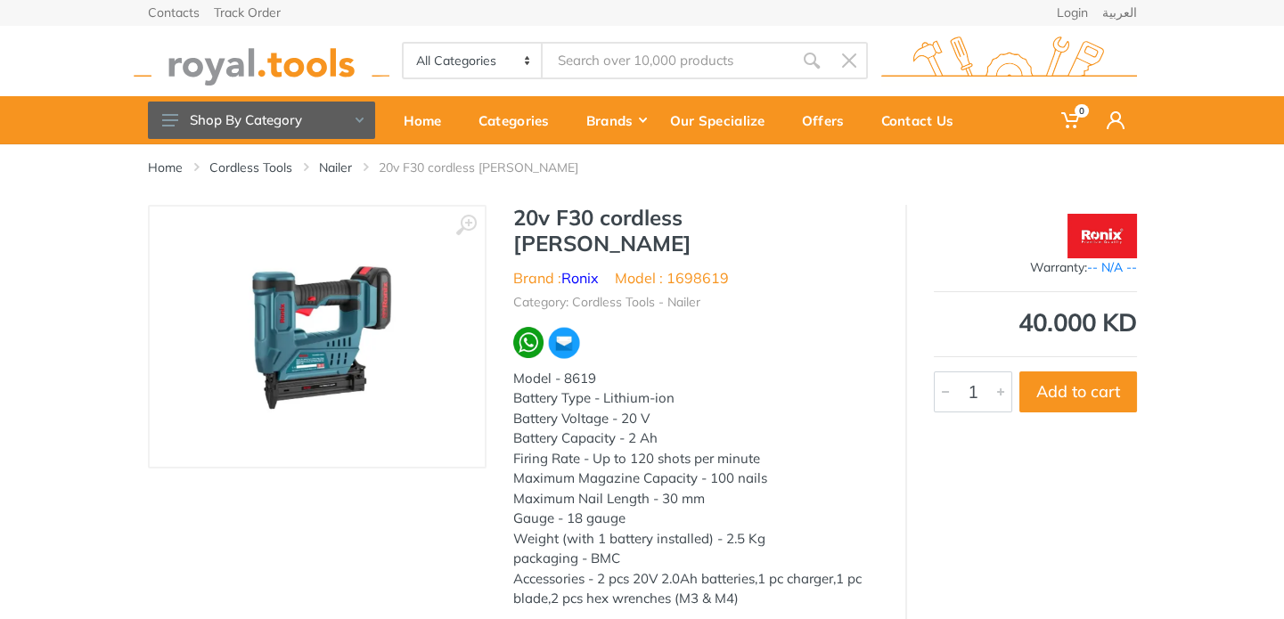
drag, startPoint x: 667, startPoint y: 250, endPoint x: 731, endPoint y: 252, distance: 64.2
click at [731, 267] on ul "Brand : Ronix Model : 1698619" at bounding box center [695, 277] width 365 height 21
drag, startPoint x: 669, startPoint y: 251, endPoint x: 742, endPoint y: 250, distance: 73.1
click at [742, 267] on ul "Brand : Ronix Model : 1698619" at bounding box center [695, 277] width 365 height 21
copy li "1698619"
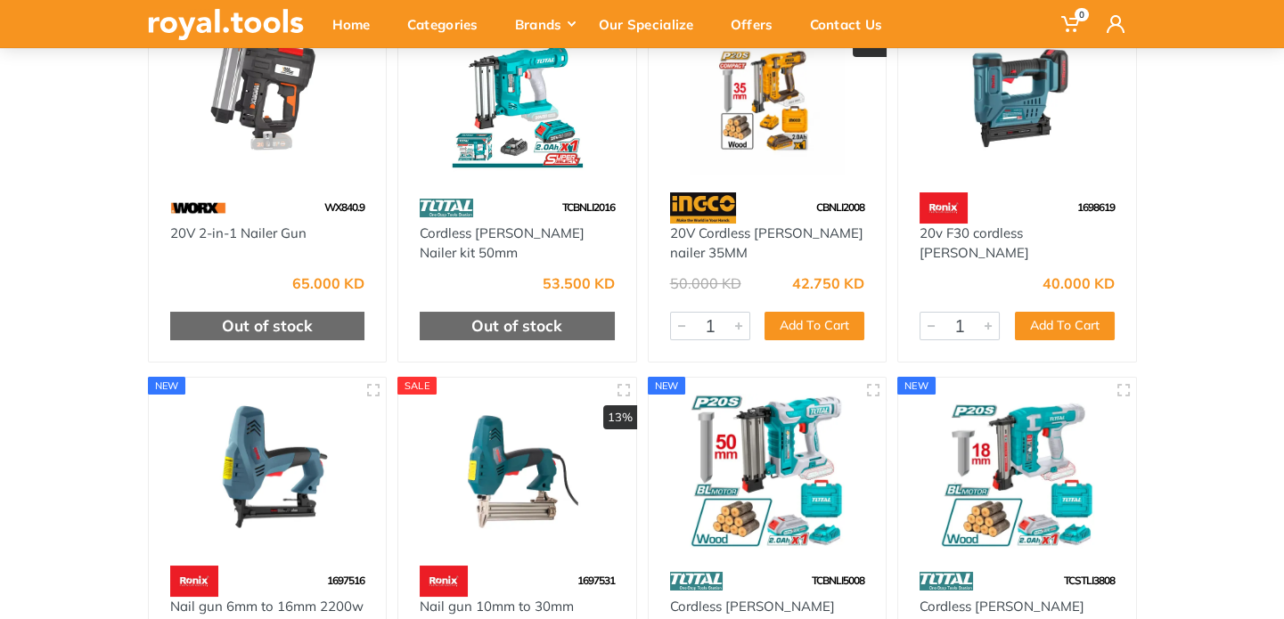
scroll to position [178, 0]
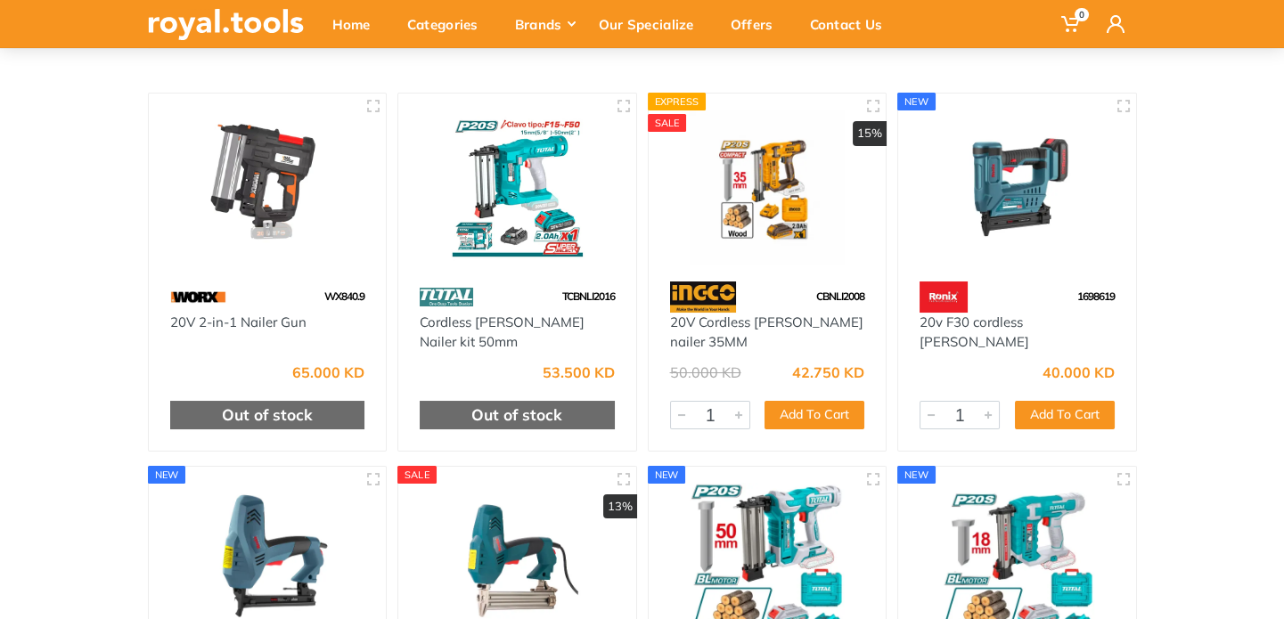
click at [760, 208] on img at bounding box center [768, 187] width 206 height 154
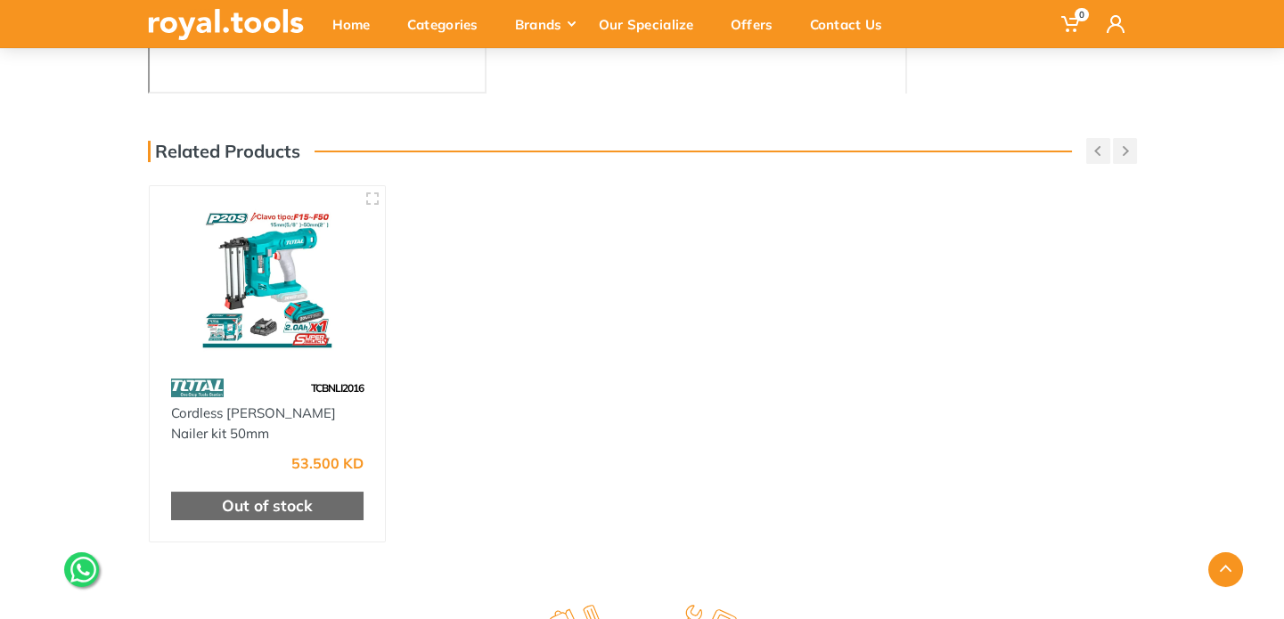
scroll to position [624, 0]
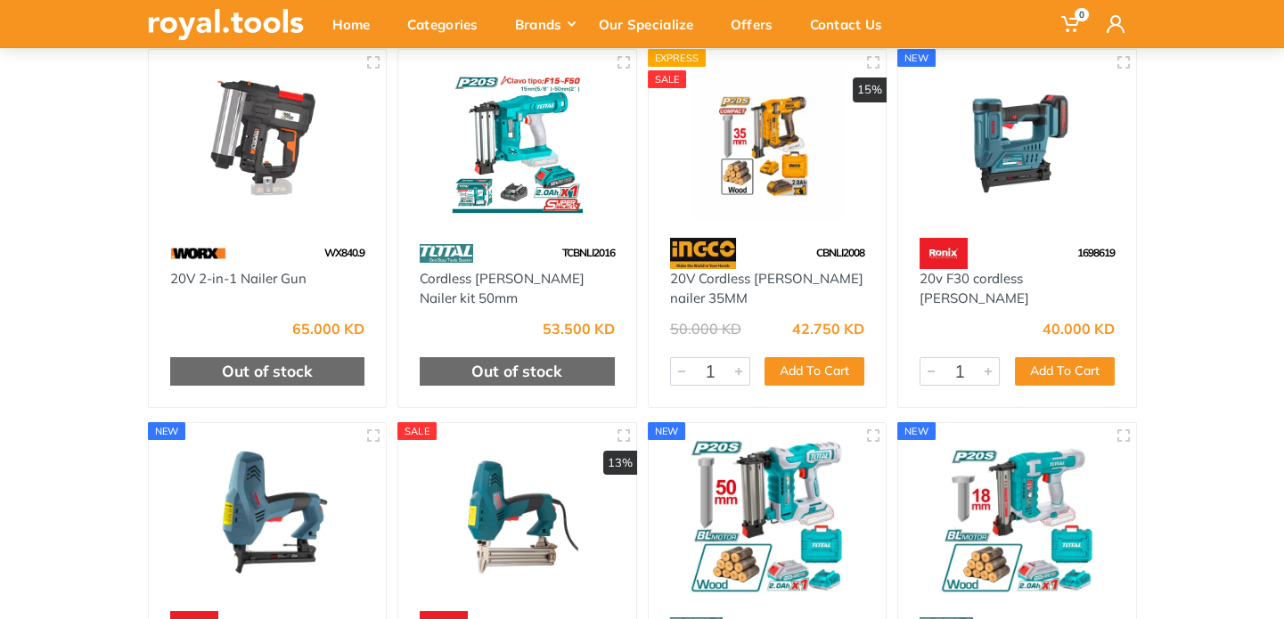
scroll to position [178, 0]
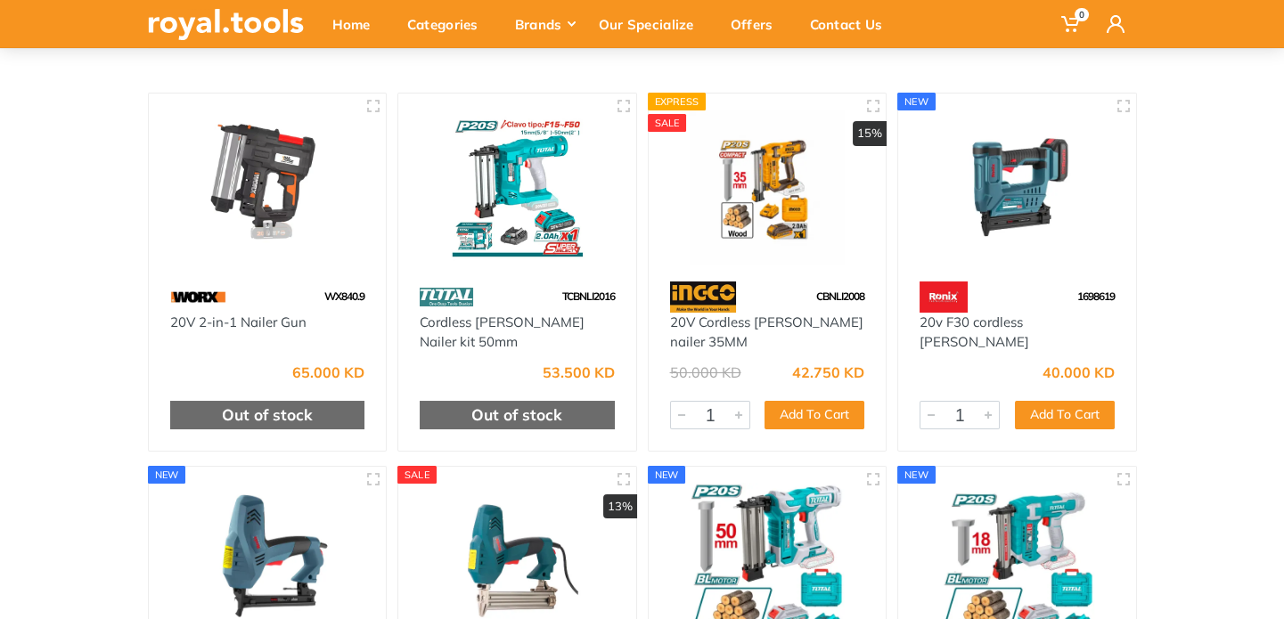
click at [998, 198] on img at bounding box center [1018, 187] width 206 height 154
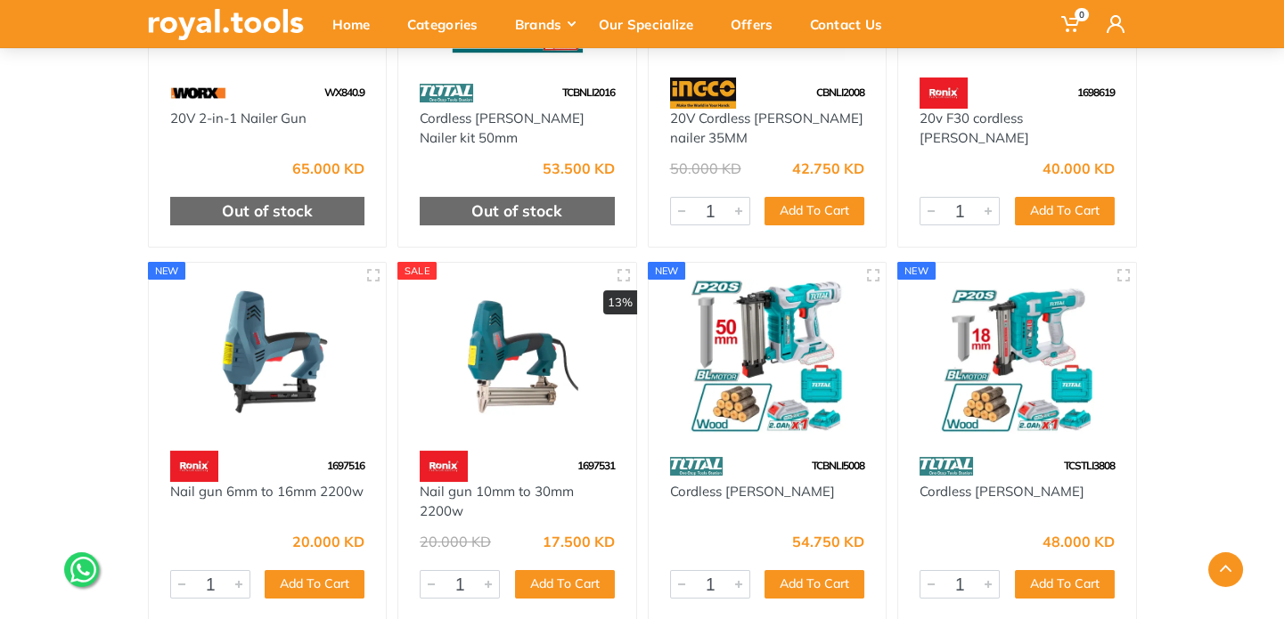
scroll to position [446, 0]
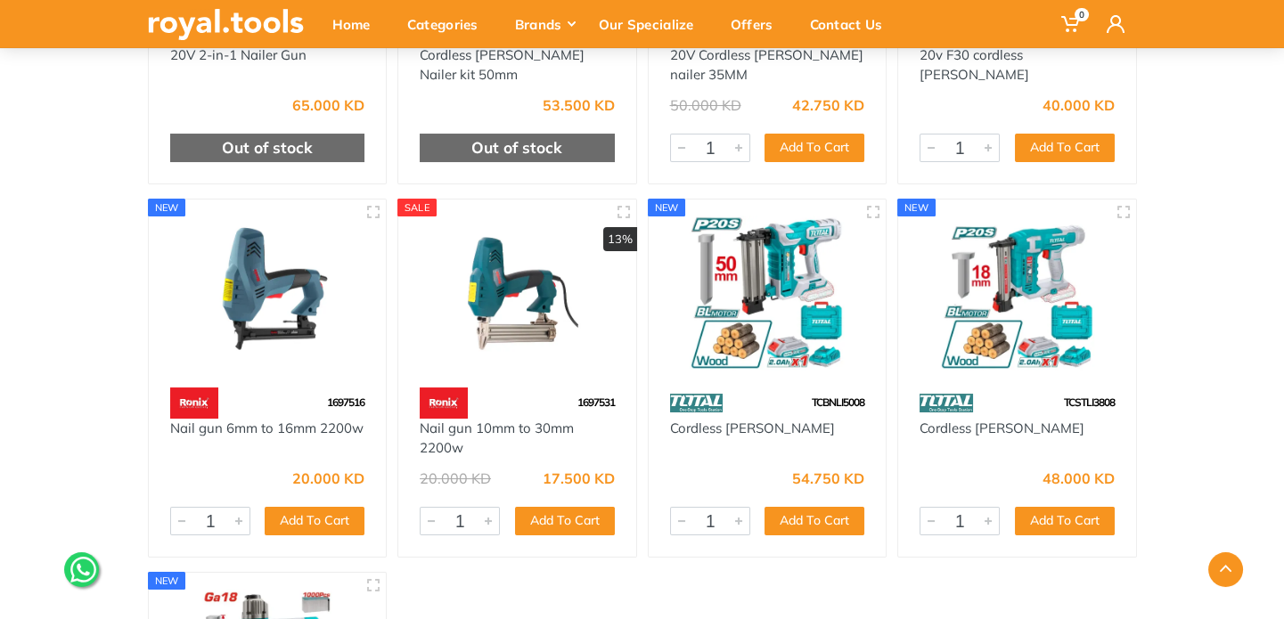
click at [745, 275] on img at bounding box center [768, 293] width 206 height 154
